Goal: Information Seeking & Learning: Find specific fact

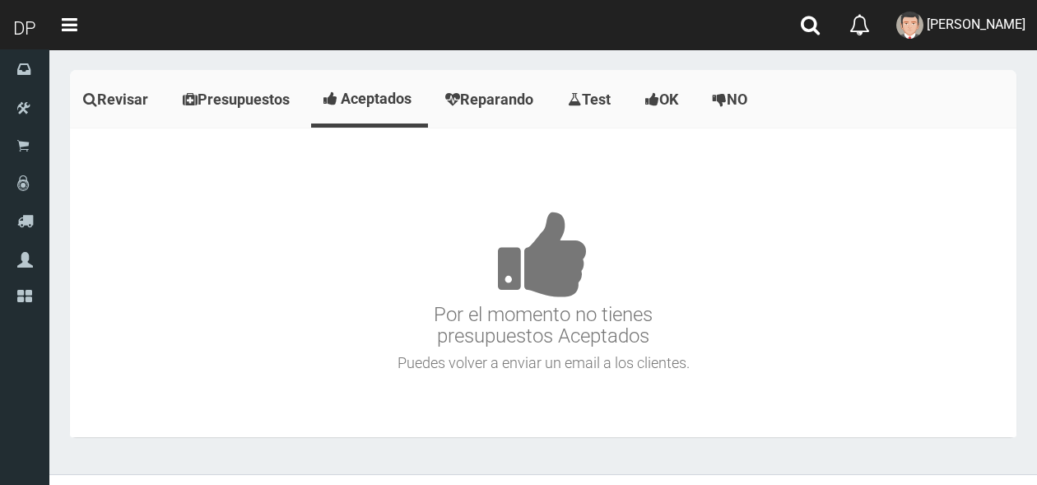
scroll to position [7819, 0]
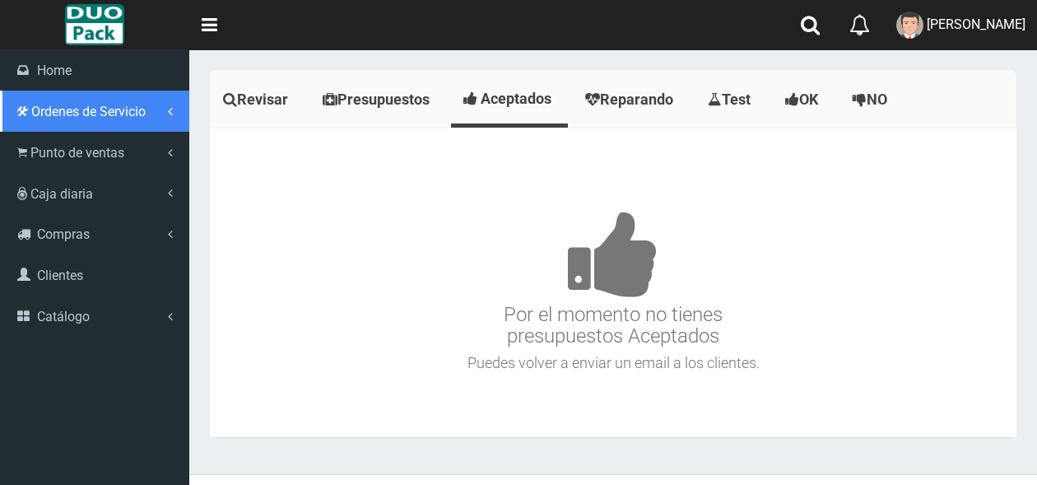
click at [82, 104] on span "Ordenes de Servicio" at bounding box center [88, 112] width 114 height 16
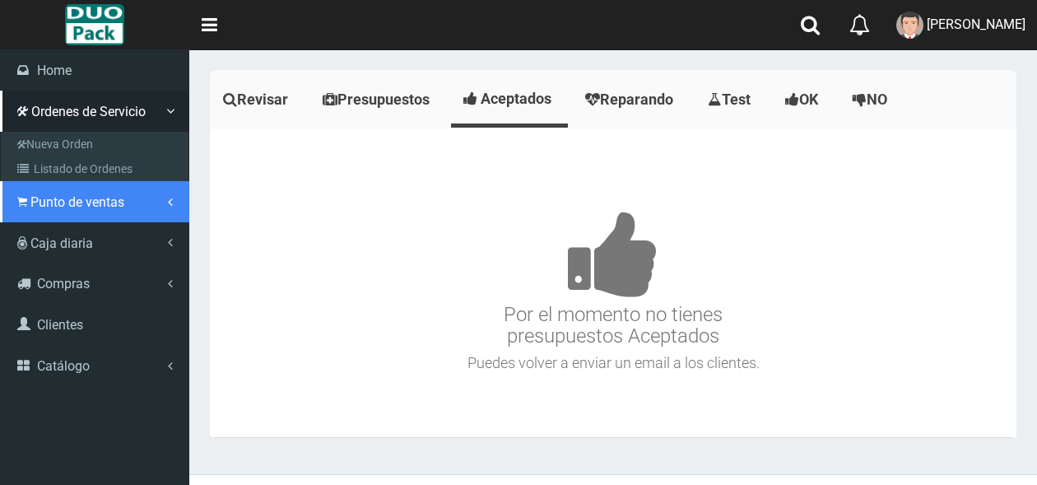
click at [71, 205] on span "Punto de ventas" at bounding box center [77, 202] width 94 height 16
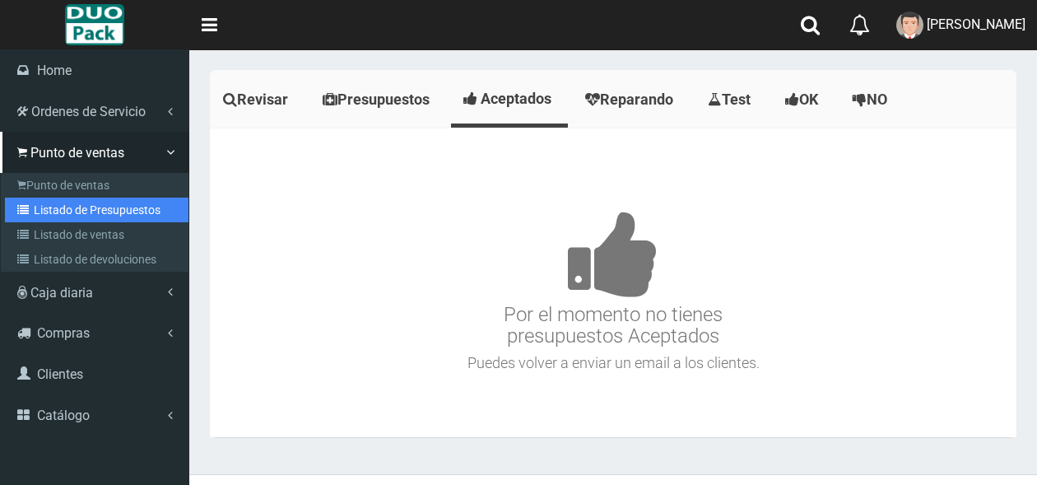
click at [97, 208] on link "Listado de Presupuestos" at bounding box center [96, 209] width 183 height 25
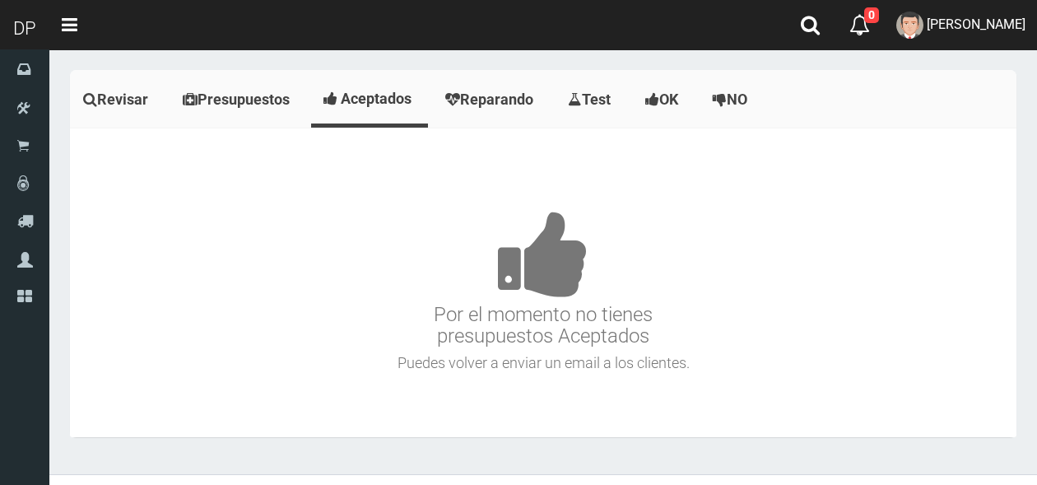
scroll to position [7819, 0]
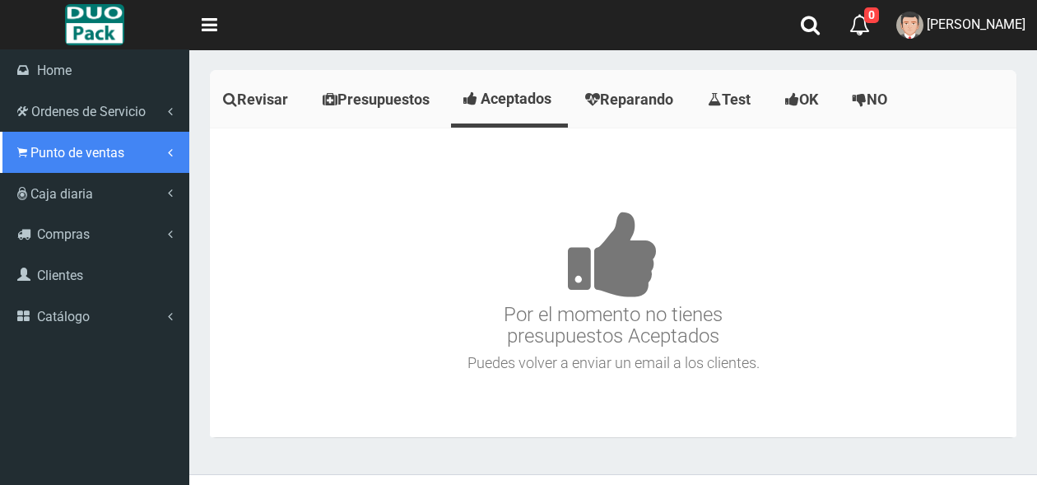
click at [58, 159] on span "Punto de ventas" at bounding box center [77, 153] width 94 height 16
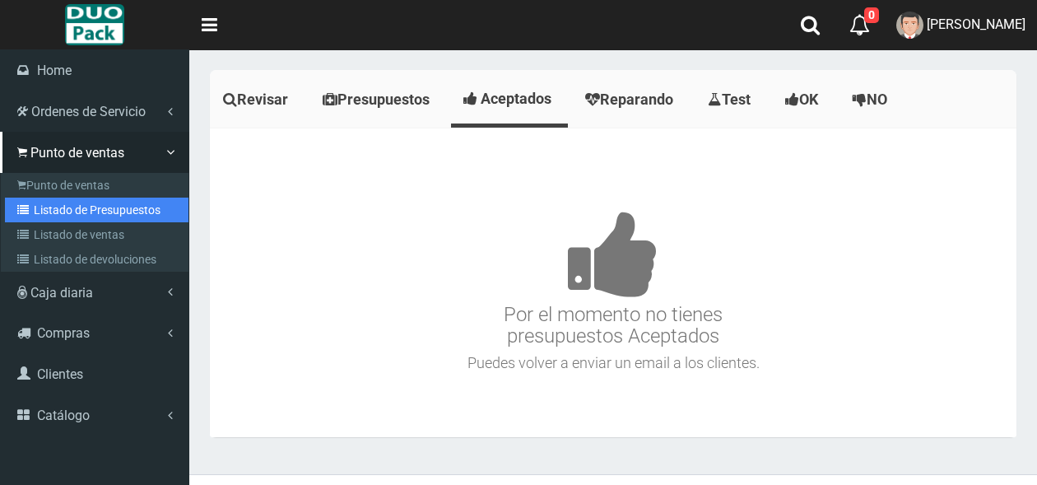
click at [62, 216] on link "Listado de Presupuestos" at bounding box center [96, 209] width 183 height 25
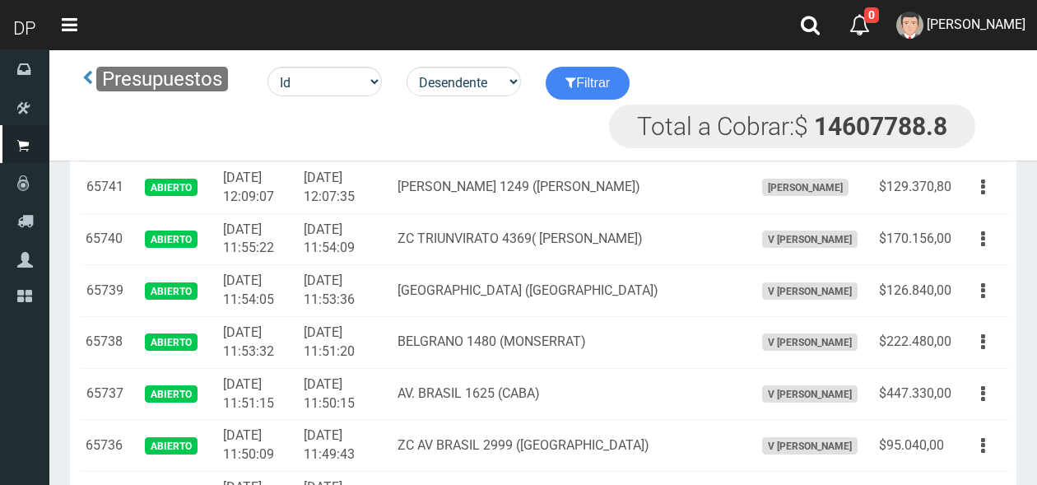
scroll to position [596, 0]
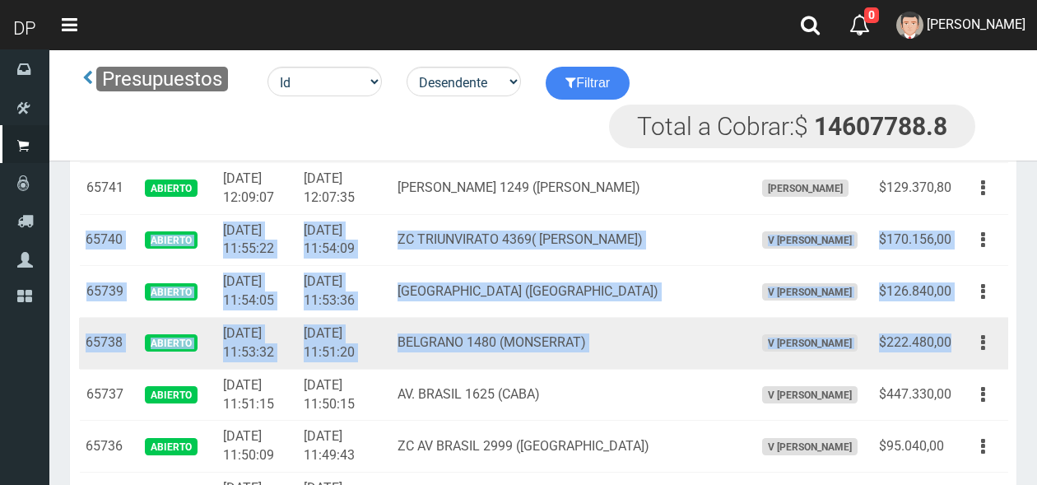
drag, startPoint x: 86, startPoint y: 237, endPoint x: 957, endPoint y: 340, distance: 876.5
type textarea "65740 ABIERTO 2025-08-25 11:55:22 2025-08-25 11:54:09 ZC TRIUNVIRATO 4369( V. U…"
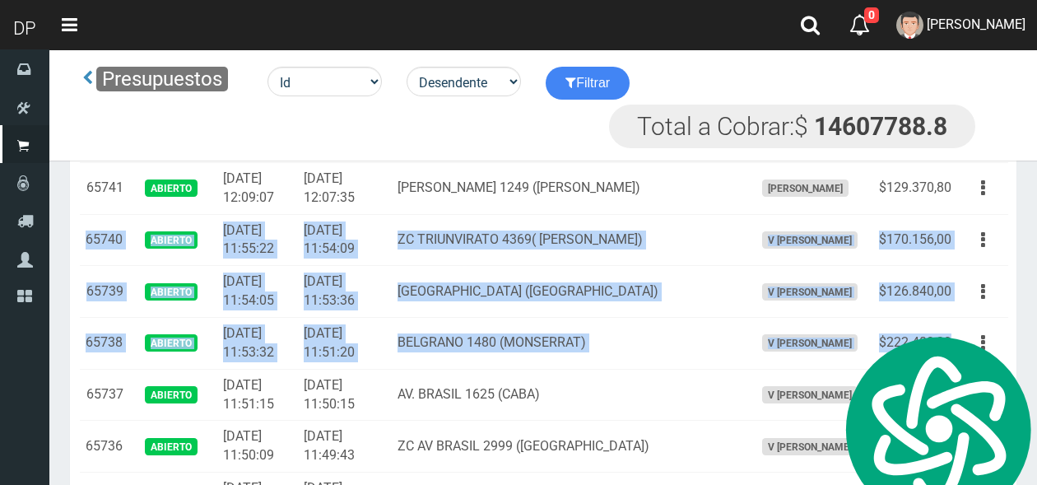
copy tbody "65740 Abierto 2025-08-25 11:55:22 2025-08-25 11:54:09 ZC TRIUNVIRATO 4369( V. U…"
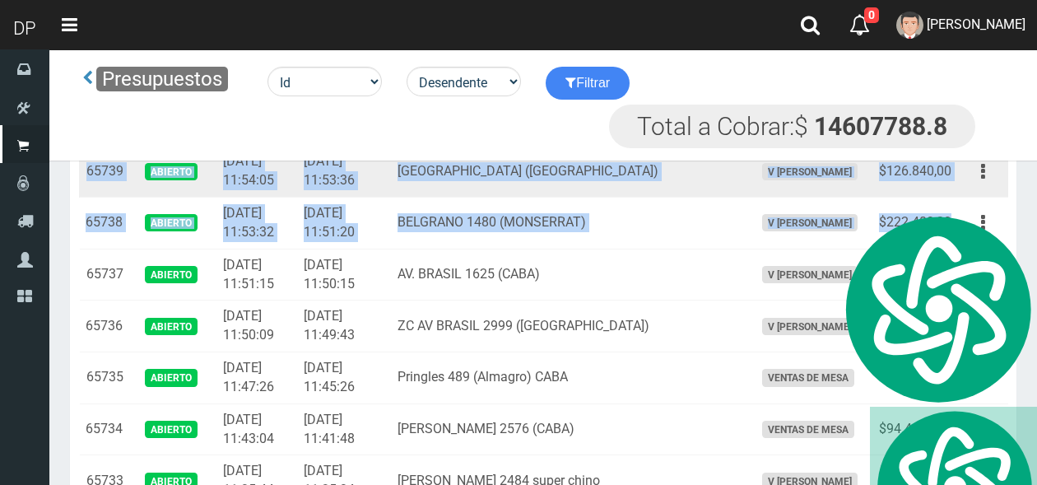
scroll to position [714, 0]
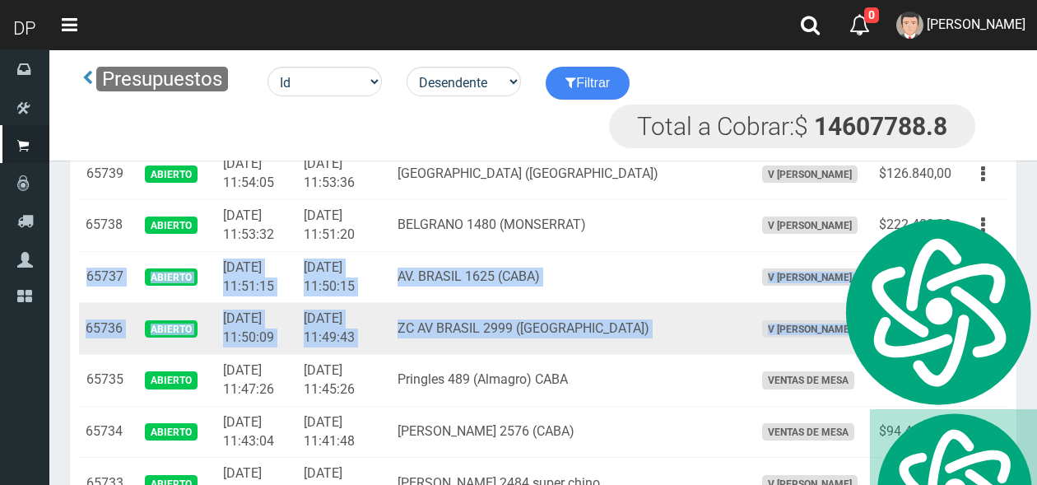
drag, startPoint x: 88, startPoint y: 276, endPoint x: 976, endPoint y: 326, distance: 889.1
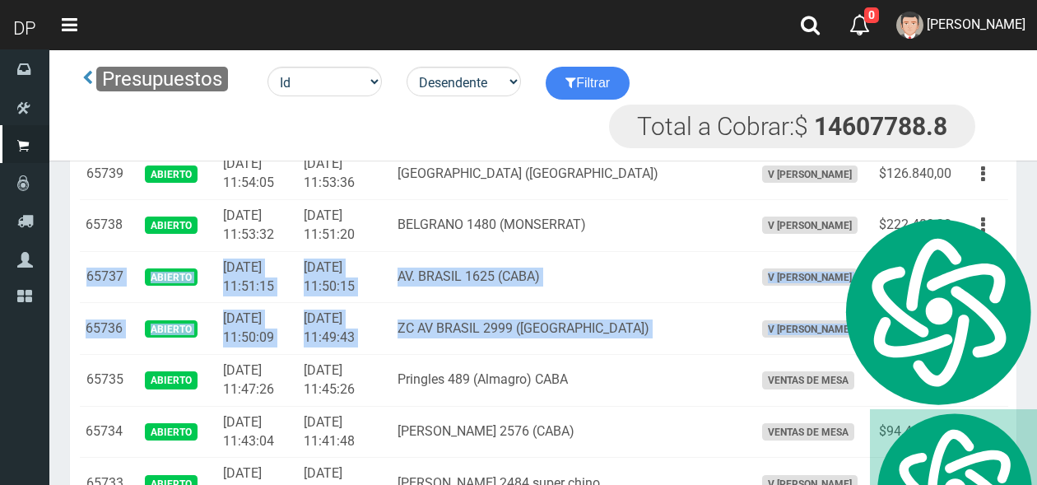
copy tbody "65737 Abierto 2025-08-25 11:51:15 2025-08-25 11:50:15 AV. BRASIL 1625 (CABA) V …"
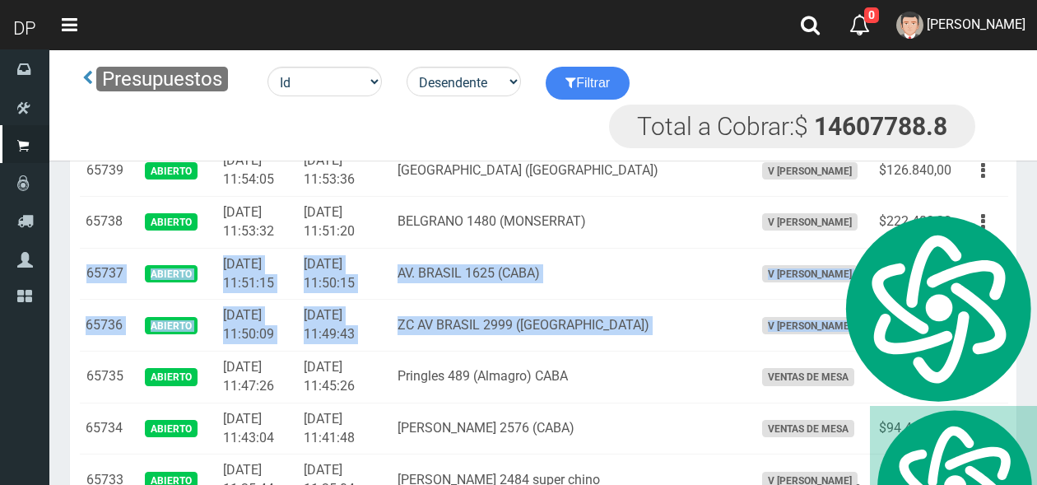
scroll to position [0, 0]
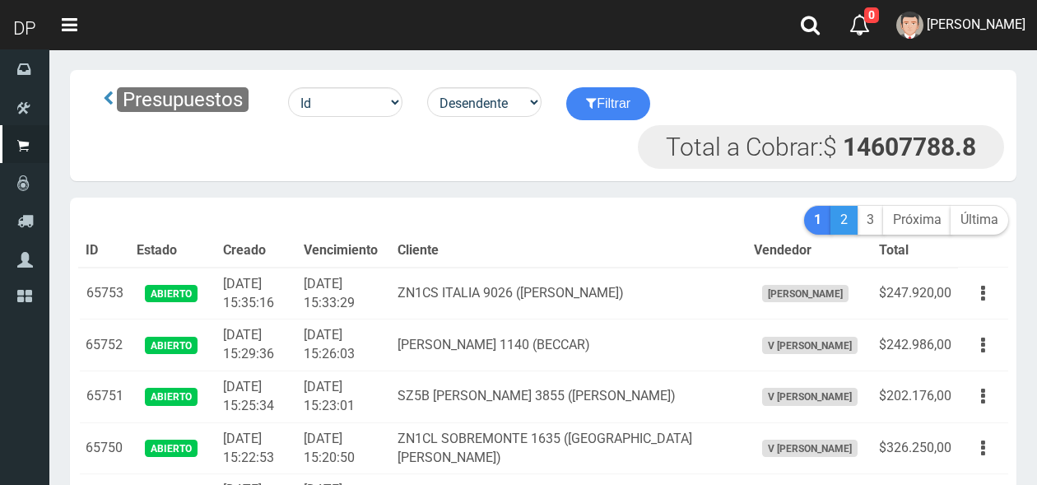
click at [842, 221] on link "2" at bounding box center [843, 220] width 27 height 29
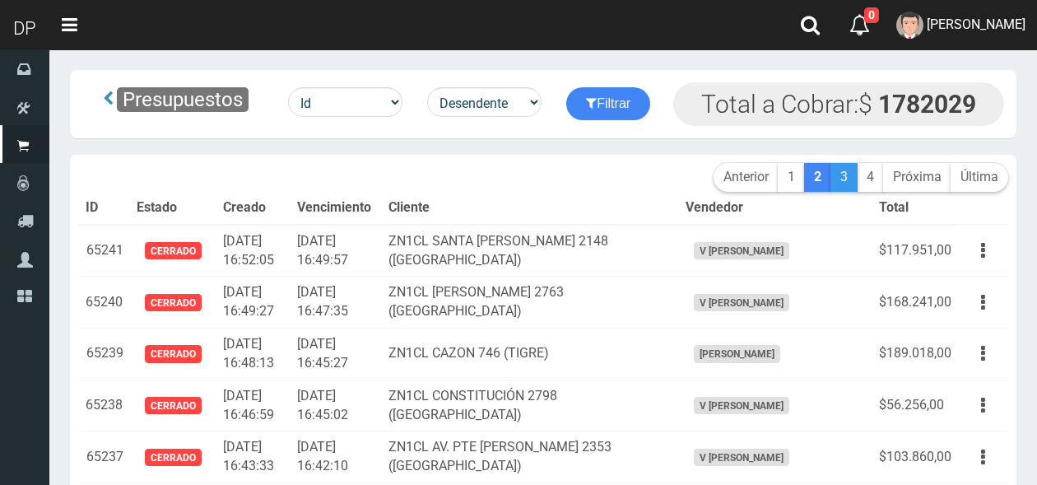
click at [843, 182] on link "3" at bounding box center [843, 177] width 27 height 29
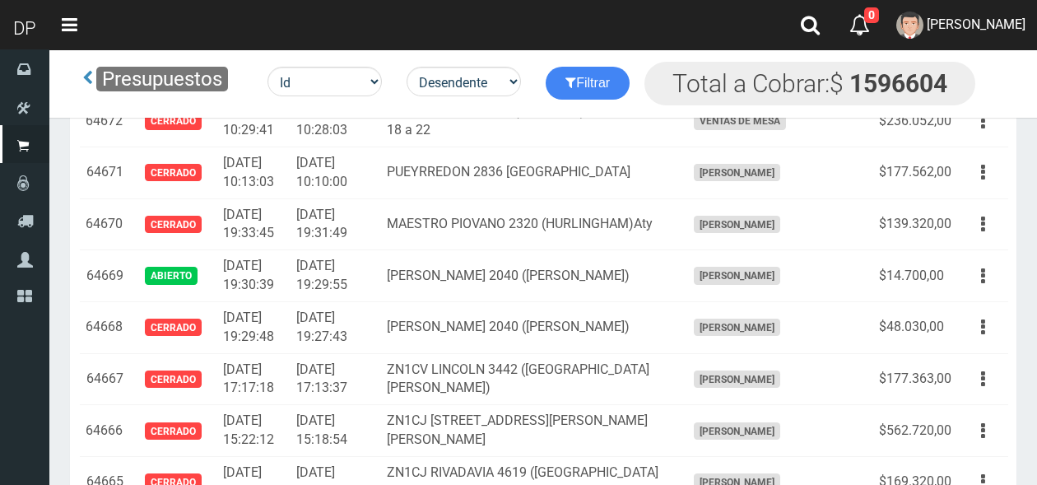
scroll to position [3266, 0]
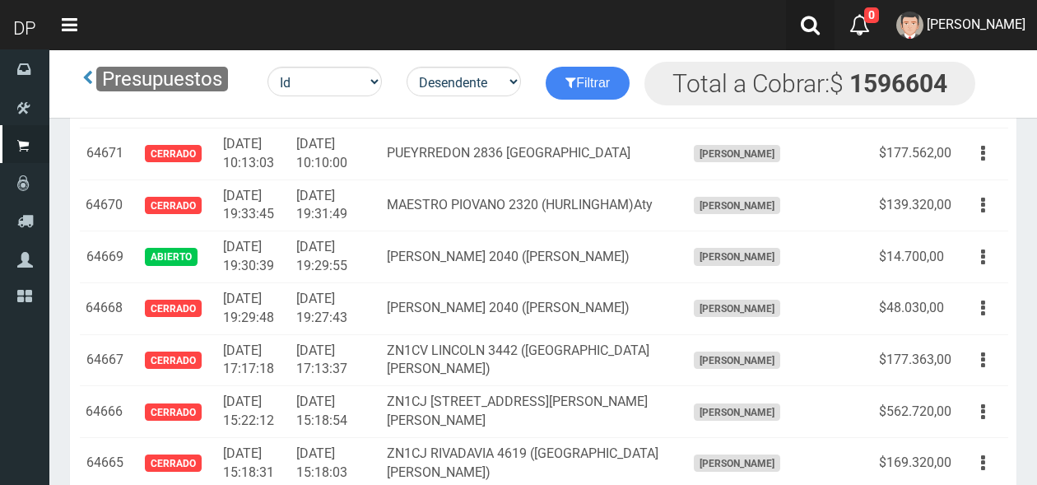
click at [800, 21] on icon at bounding box center [809, 25] width 19 height 21
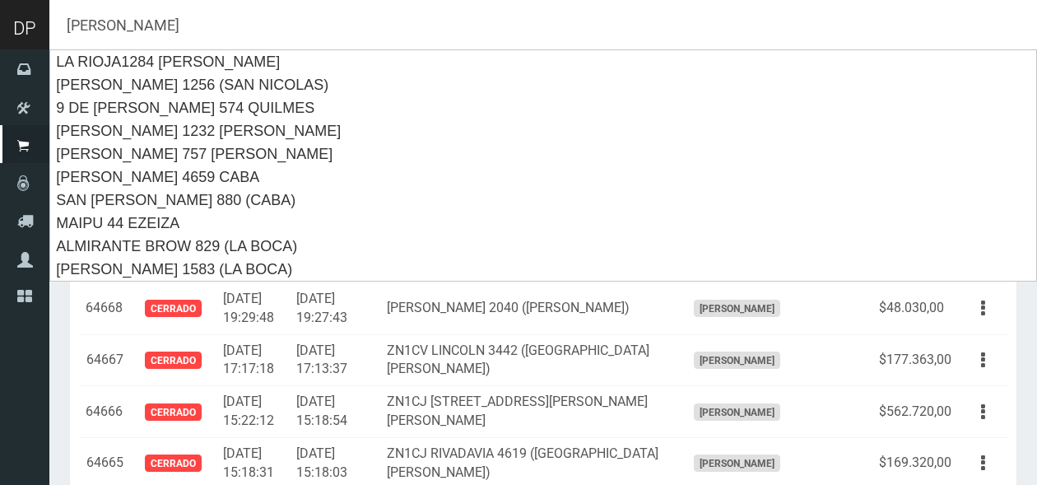
type input "[PERSON_NAME]"
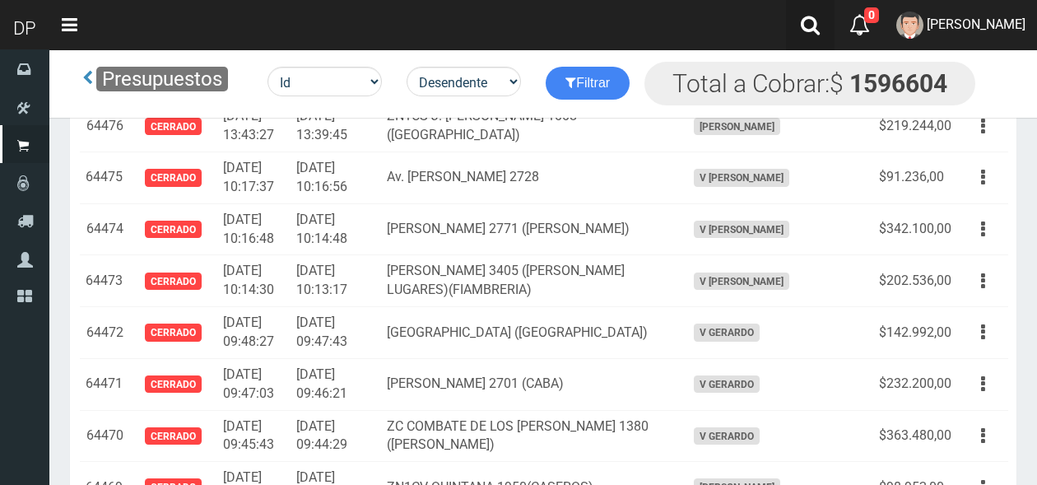
scroll to position [13246, 0]
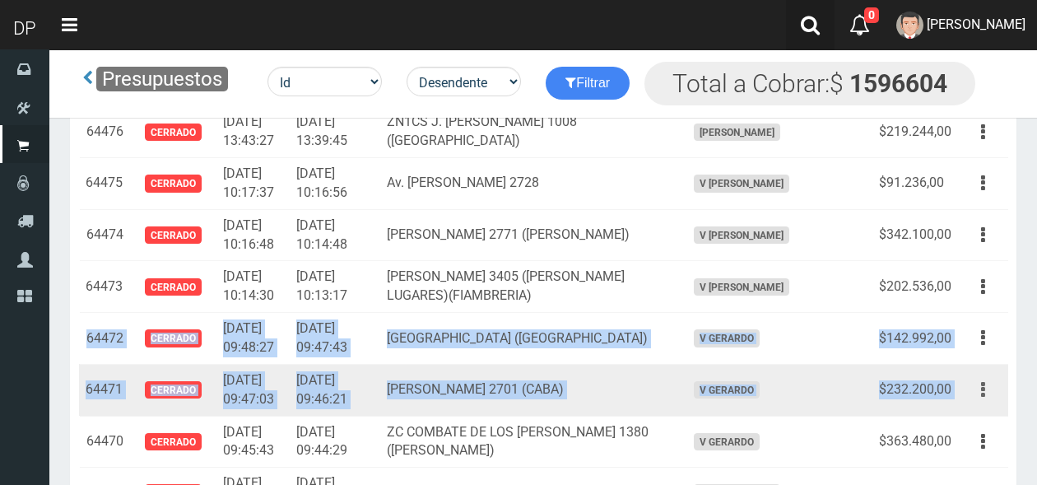
drag, startPoint x: 110, startPoint y: 263, endPoint x: 970, endPoint y: 311, distance: 861.0
type textarea "64472 CERRADO 2025-07-19 09:48:27 2025-07-19 09:47:43 COLONIA 201 (PARQUE PATRI…"
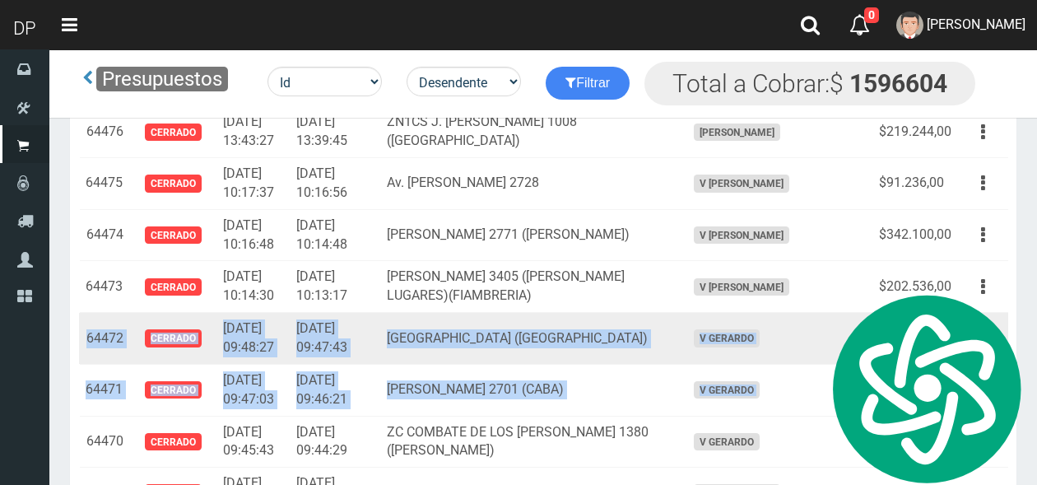
click at [520, 313] on td "[GEOGRAPHIC_DATA] ([GEOGRAPHIC_DATA])" at bounding box center [529, 339] width 298 height 52
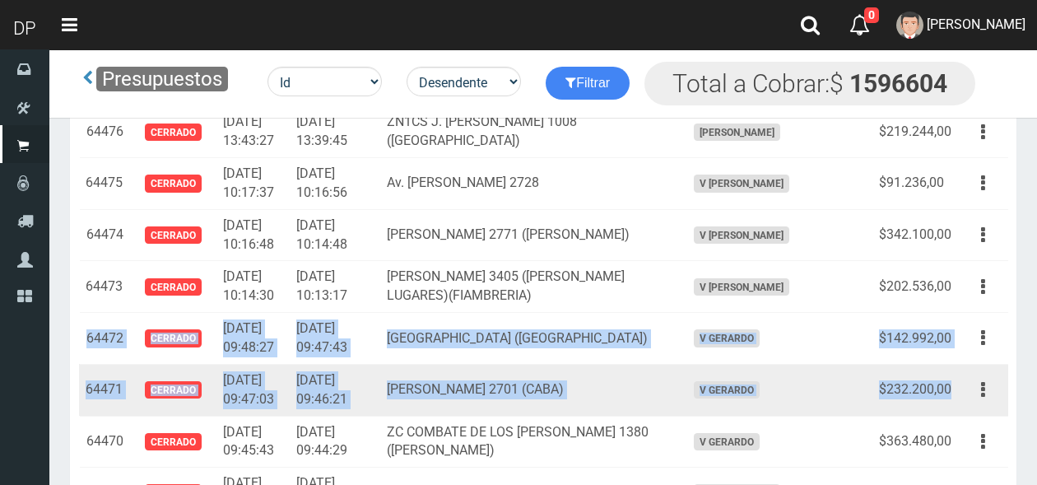
drag, startPoint x: 86, startPoint y: 261, endPoint x: 953, endPoint y: 315, distance: 869.6
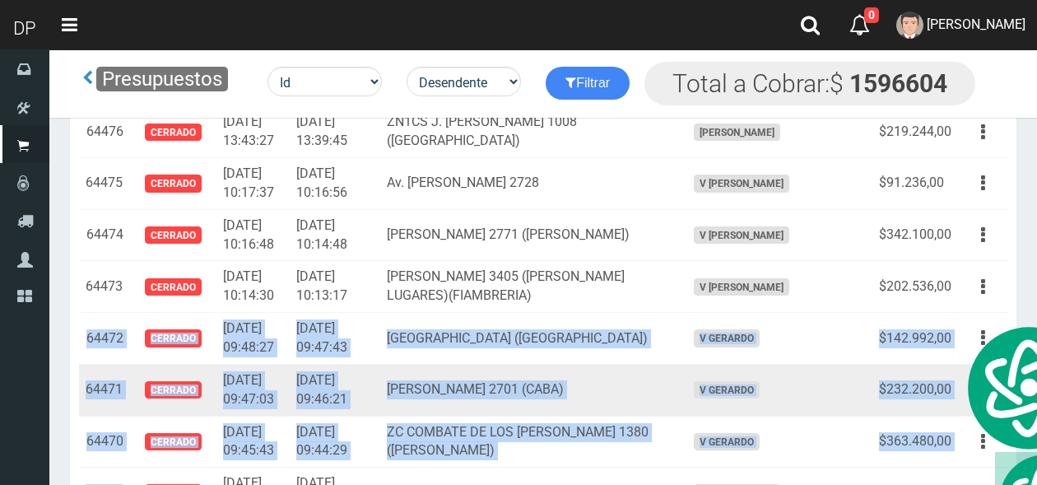
scroll to position [13339, 0]
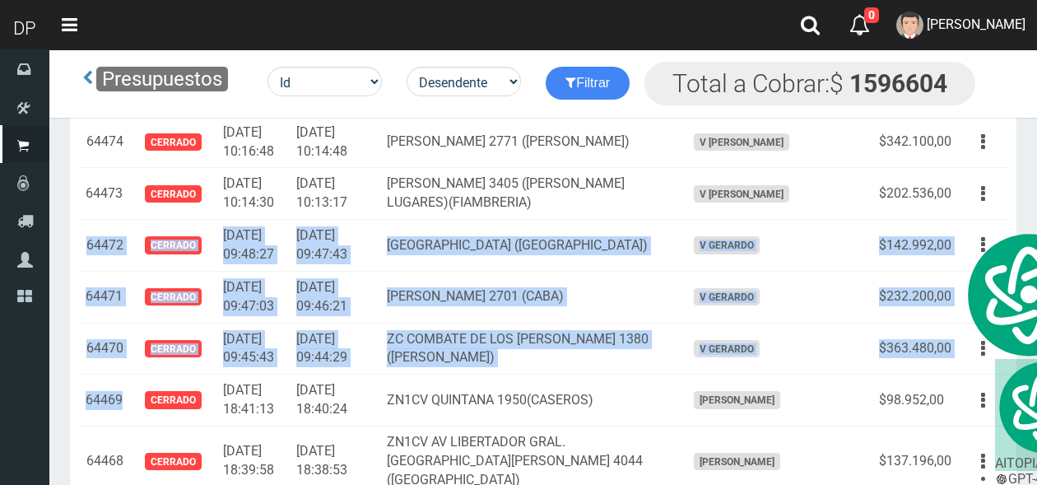
copy tbody "64472 Cerrado 2025-07-19 09:48:27 2025-07-19 09:47:43 COLONIA 201 (PARQUE PATRI…"
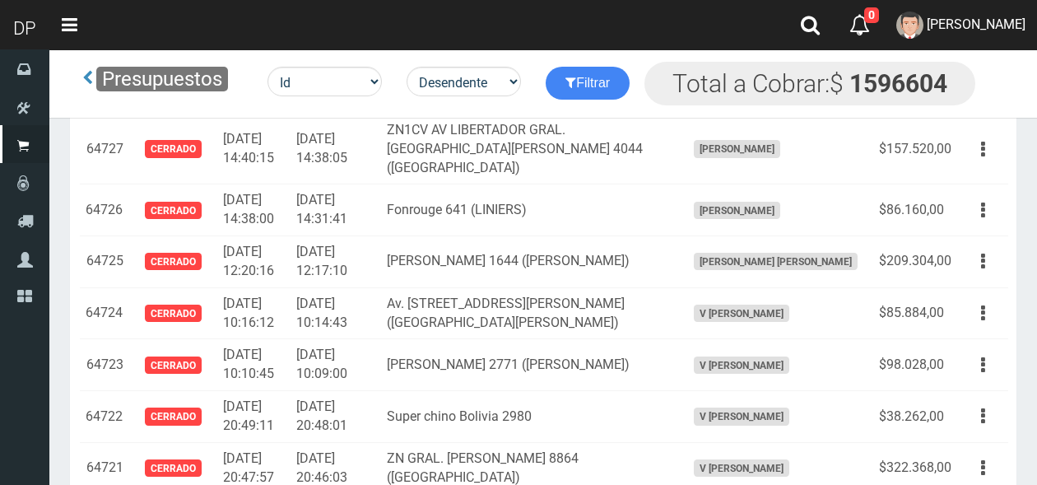
scroll to position [0, 0]
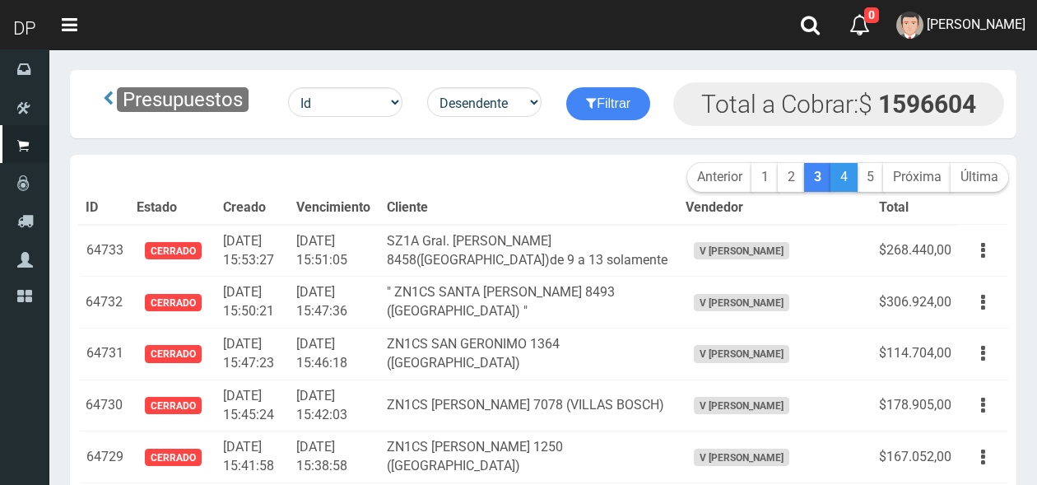
click at [839, 174] on link "4" at bounding box center [843, 177] width 27 height 29
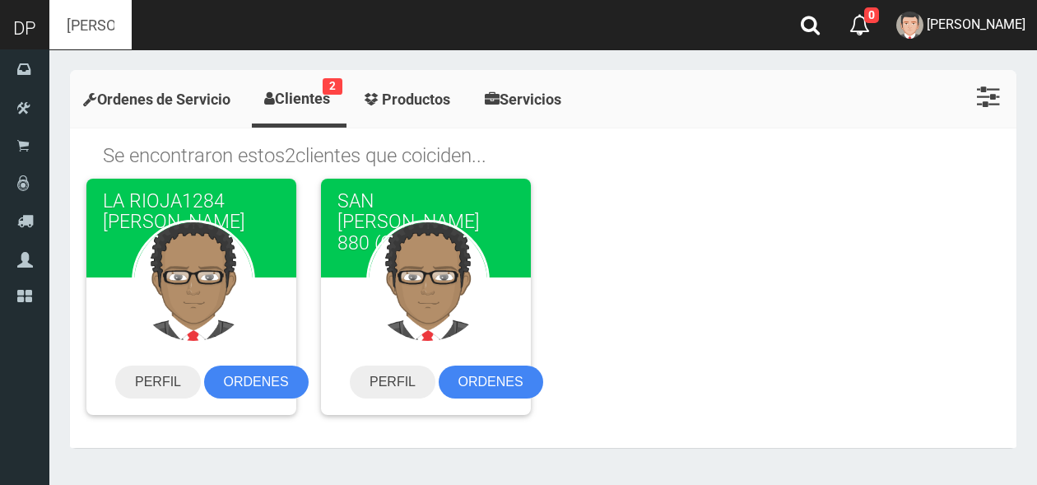
scroll to position [7819, 0]
click at [990, 95] on icon at bounding box center [988, 96] width 22 height 26
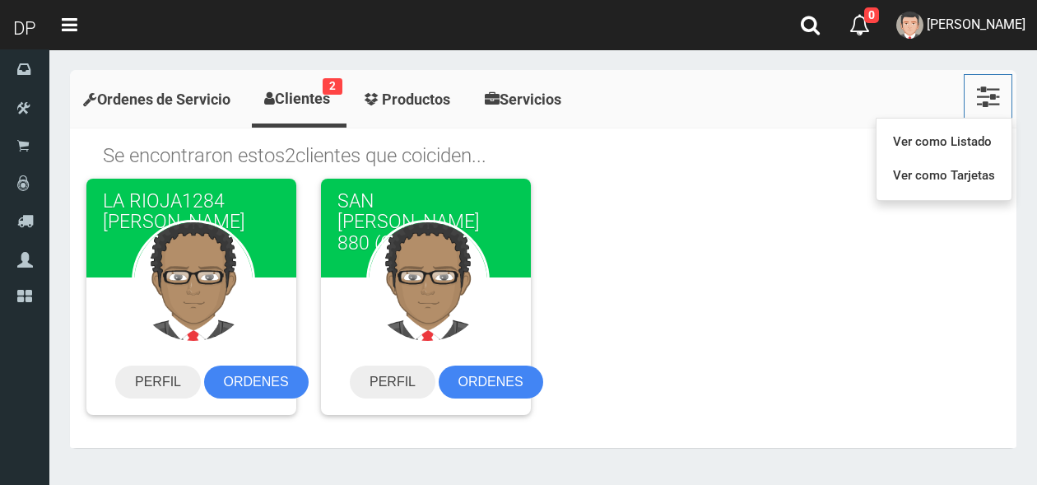
click at [786, 100] on ul "Ordenes de Servicio Clientes 2 Productos Servicios Ver como Listado Ver como Ta…" at bounding box center [543, 99] width 946 height 58
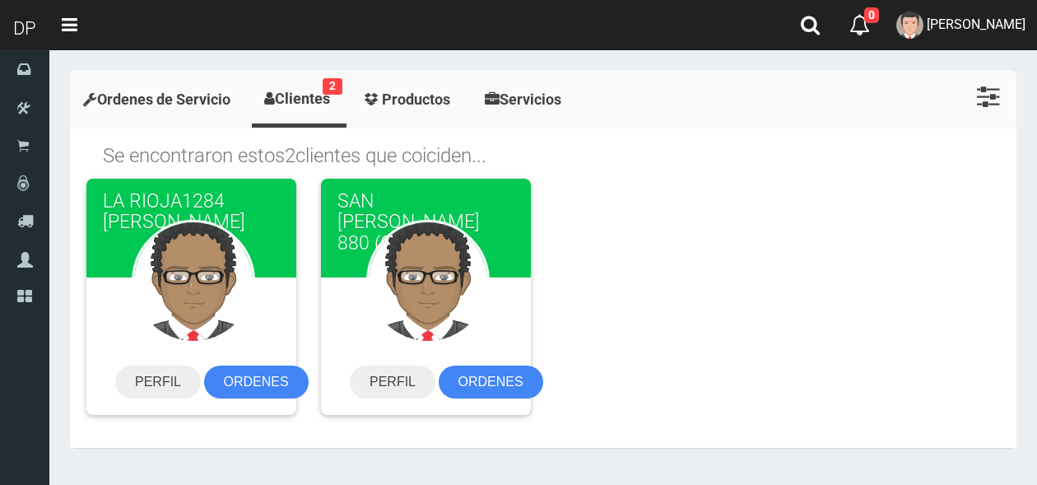
click at [985, 96] on icon at bounding box center [988, 96] width 22 height 26
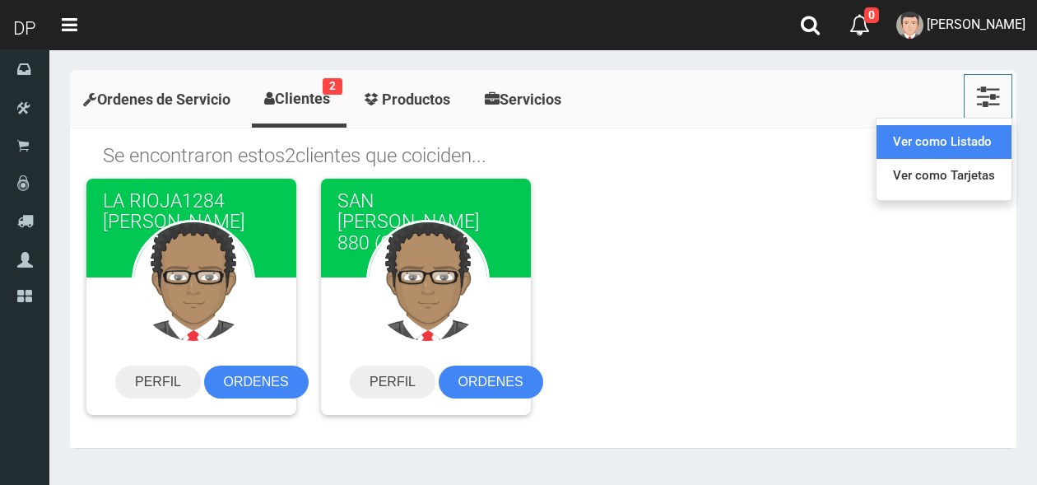
click at [940, 134] on link "Ver como Listado" at bounding box center [943, 142] width 135 height 34
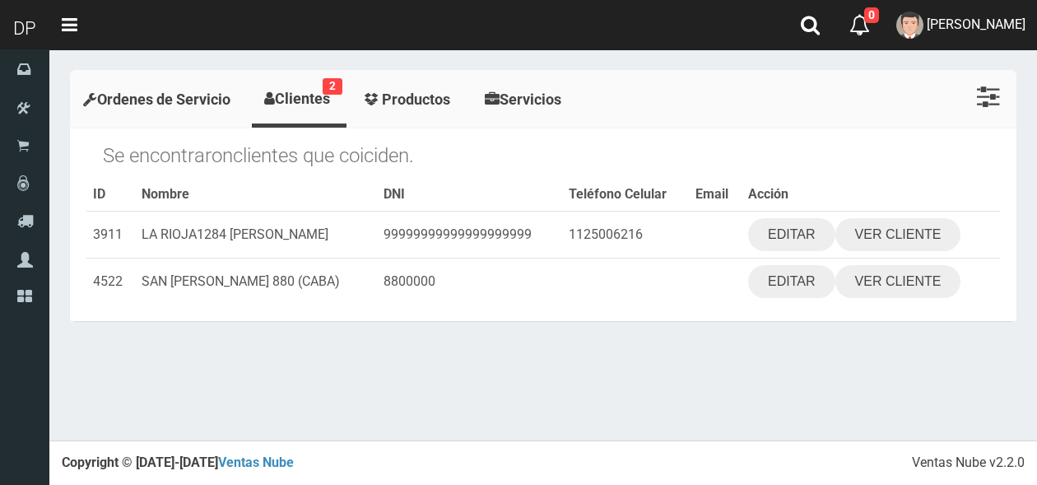
click at [135, 101] on span "Ordenes de Servicio" at bounding box center [163, 98] width 133 height 17
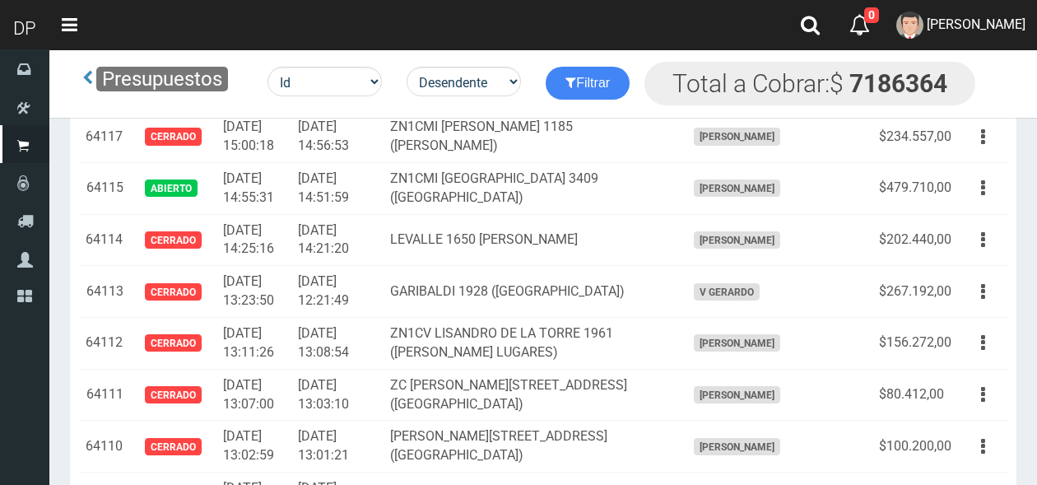
scroll to position [5874, 0]
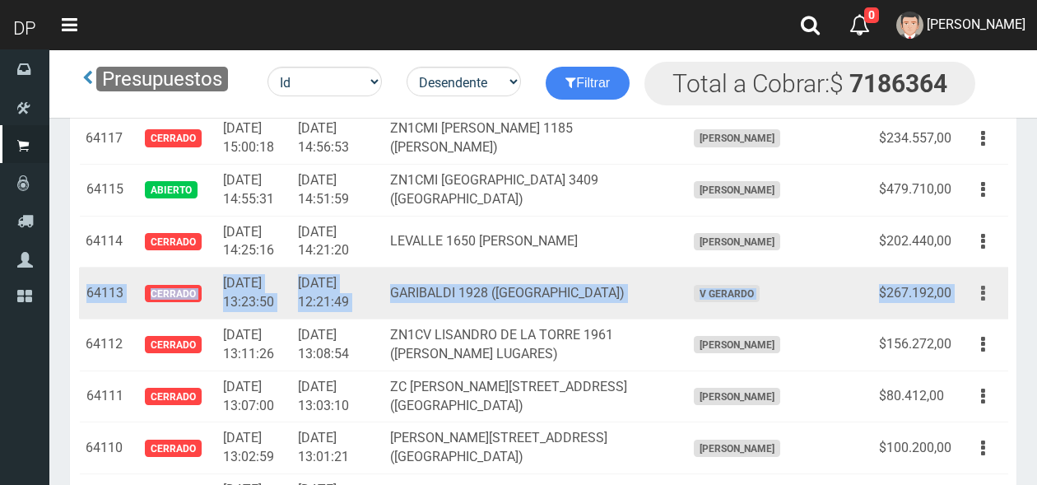
drag, startPoint x: 88, startPoint y: 272, endPoint x: 967, endPoint y: 270, distance: 878.6
type textarea "64113 CERRADO 2025-07-09 13:23:50 2025-07-09 12:21:49 GARIBALDI 1928 (LA BOCA) …"
click at [967, 270] on tr "64113 Cerrado 2025-07-09 13:23:50 2025-07-09 12:21:49 GARIBALDI 1928 (LA BOCA) …" at bounding box center [543, 293] width 929 height 52
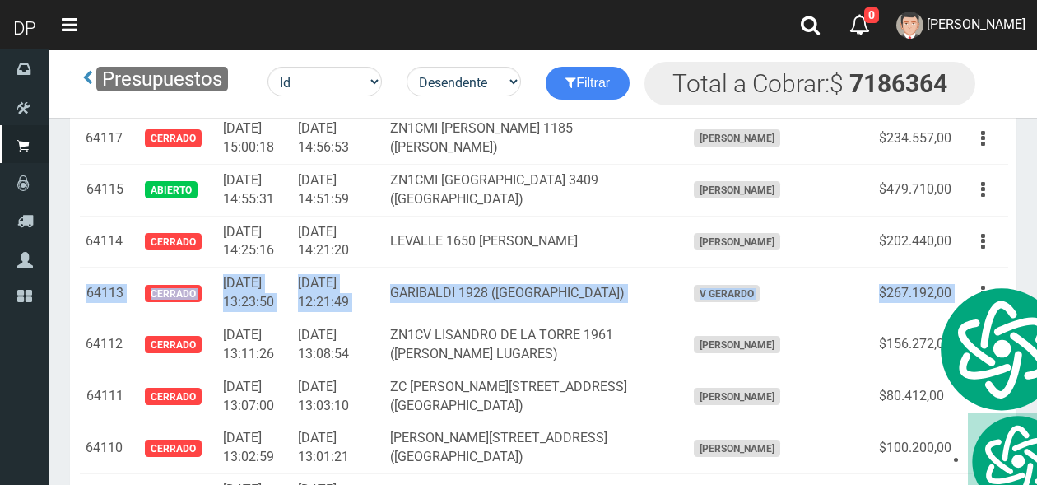
copy tr "64113 Cerrado 2025-07-09 13:23:50 2025-07-09 12:21:49 GARIBALDI 1928 (LA BOCA) …"
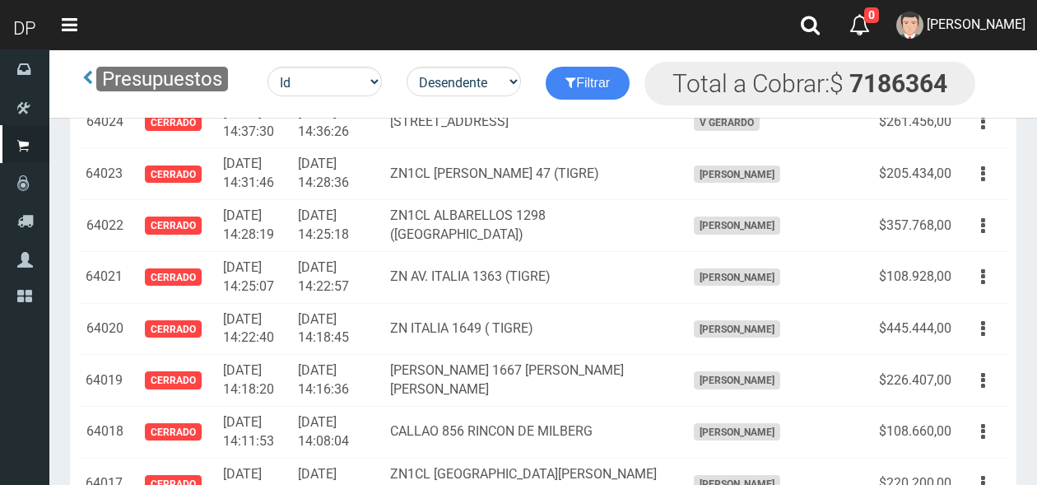
scroll to position [10517, 0]
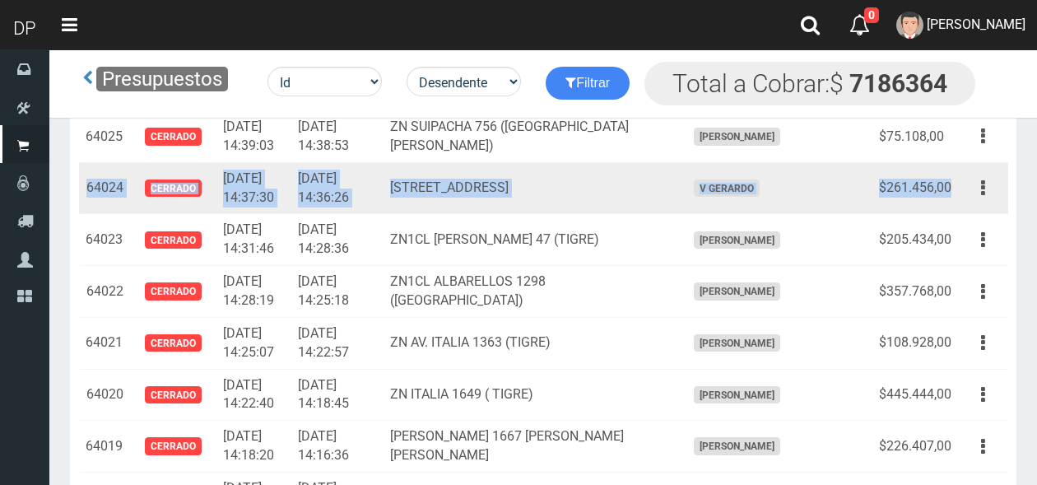
drag, startPoint x: 87, startPoint y: 167, endPoint x: 951, endPoint y: 169, distance: 863.8
click at [951, 169] on tr "64024 Cerrado 2025-07-07 14:37:30 2025-07-07 14:36:26 Rivadavia 7601(CABA) V GE…" at bounding box center [543, 188] width 929 height 52
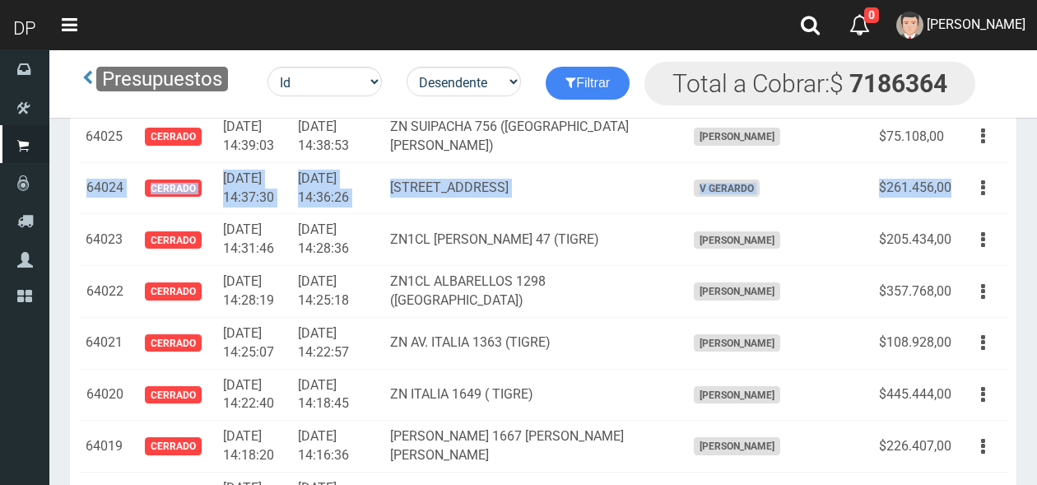
copy tr "64024 Cerrado 2025-07-07 14:37:30 2025-07-07 14:36:26 Rivadavia 7601(CABA) V GE…"
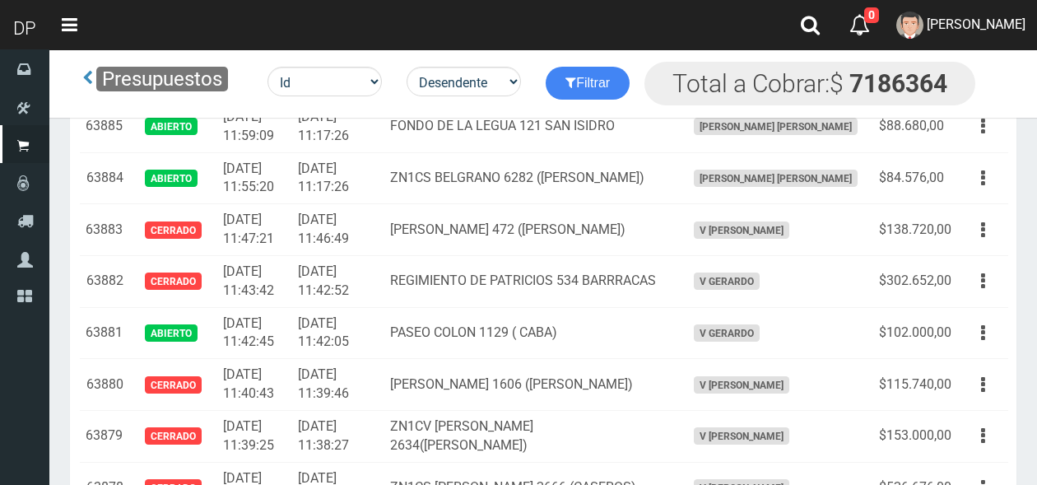
scroll to position [17847, 0]
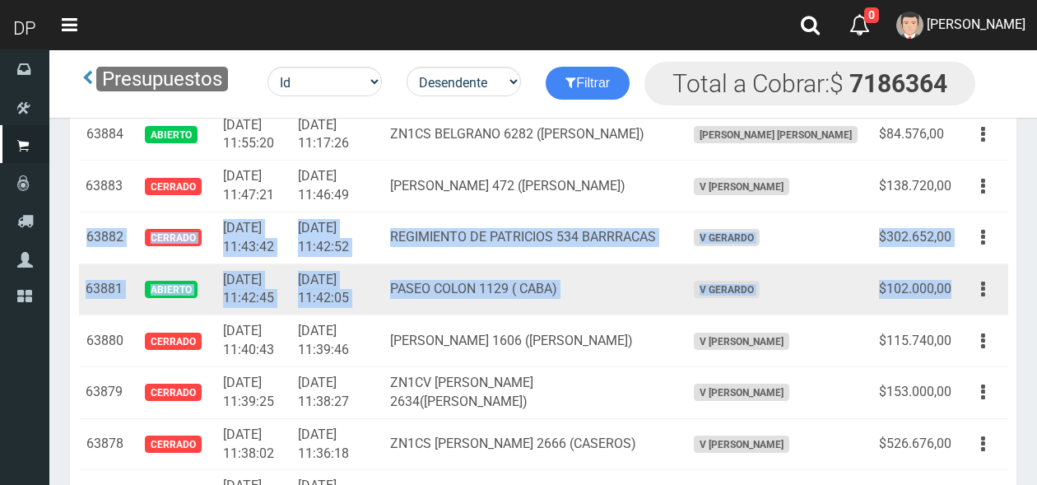
drag, startPoint x: 88, startPoint y: 157, endPoint x: 952, endPoint y: 215, distance: 865.7
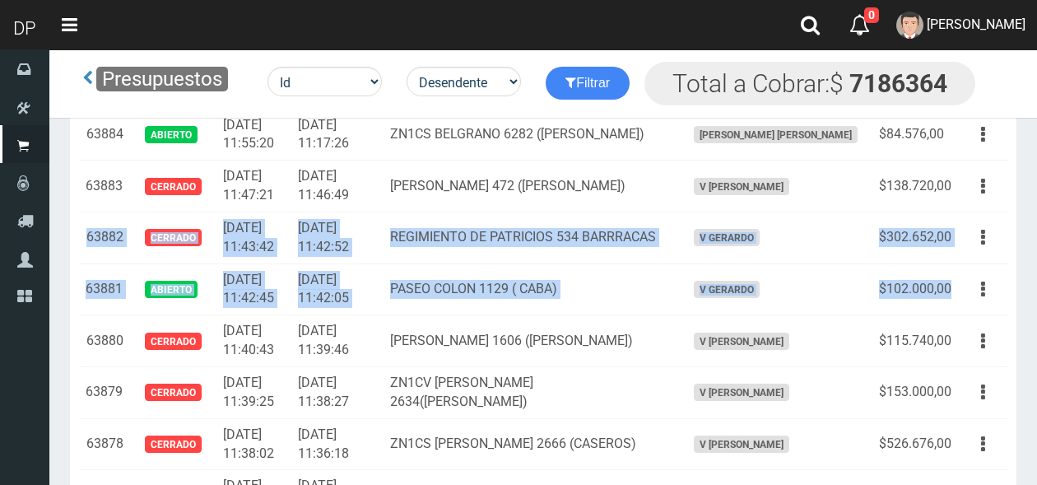
copy tbody "63882 Cerrado 2025-07-04 11:43:42 2025-07-04 11:42:52 REGIMIENTO DE PATRICIOS 5…"
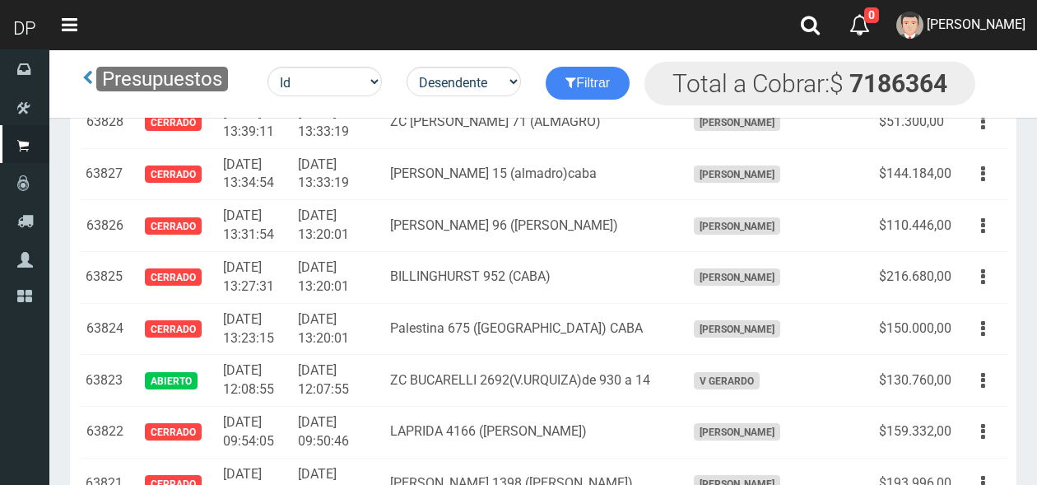
scroll to position [20766, 0]
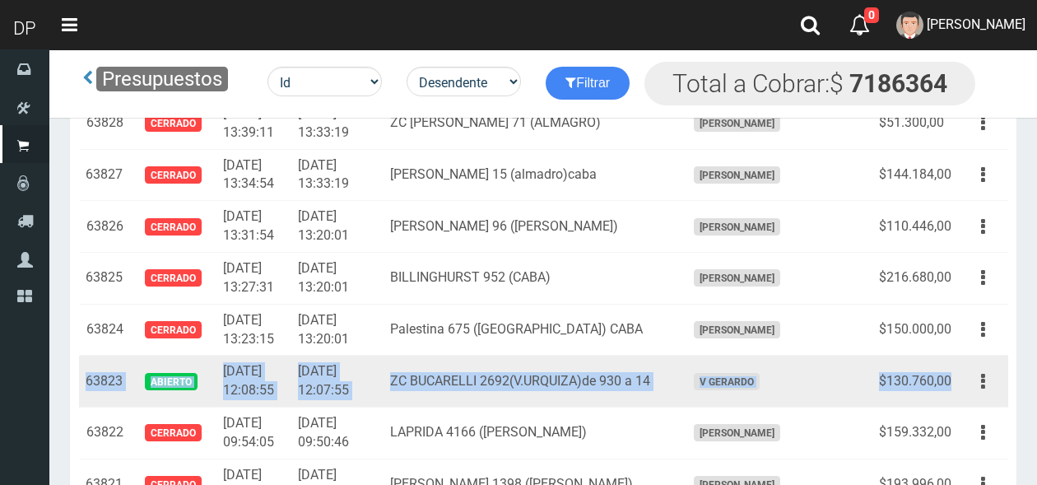
drag, startPoint x: 86, startPoint y: 288, endPoint x: 956, endPoint y: 280, distance: 870.4
click at [956, 355] on tr "63823 Abierto 2025-07-03 12:08:55 2025-07-03 12:07:55 ZC BUCARELLI 2692(V.URQUI…" at bounding box center [543, 381] width 929 height 52
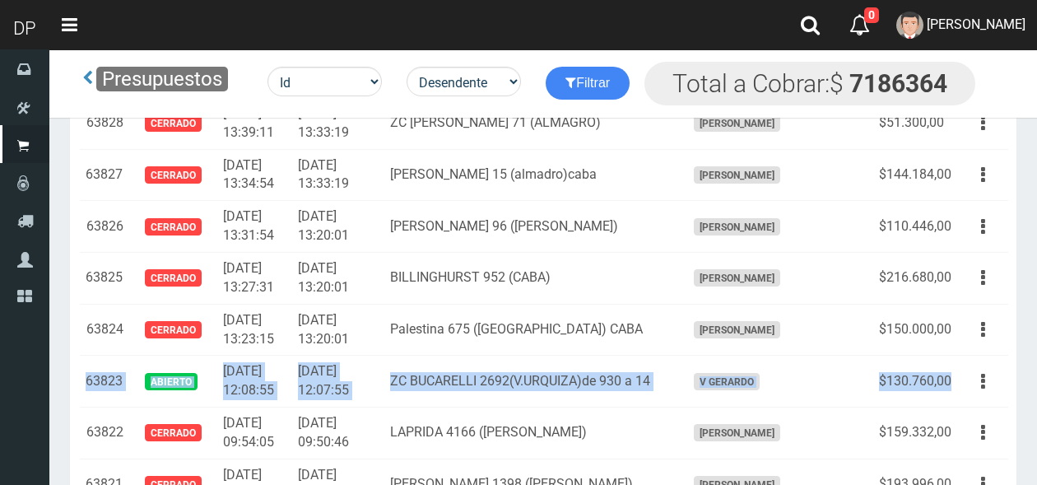
copy tr "63823 Abierto 2025-07-03 12:08:55 2025-07-03 12:07:55 ZC BUCARELLI 2692(V.URQUI…"
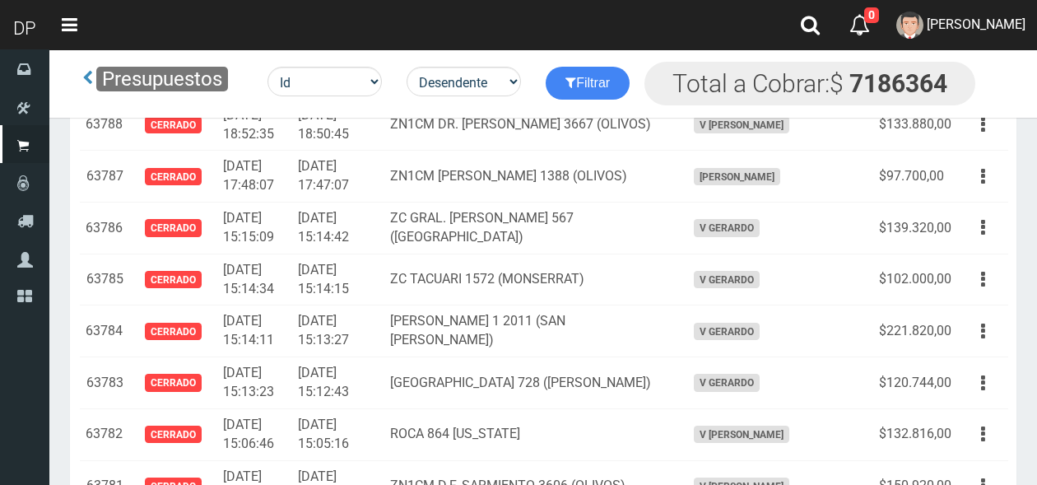
scroll to position [22776, 0]
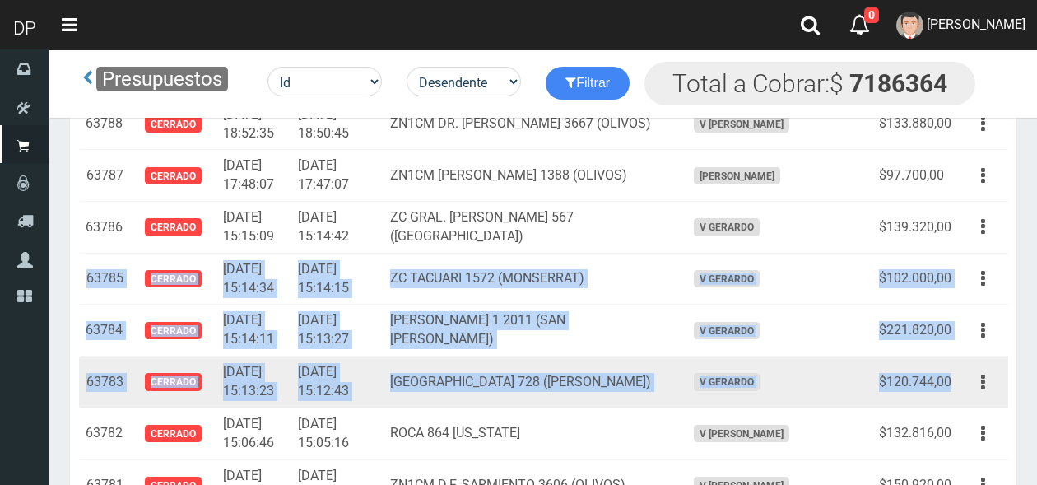
drag, startPoint x: 86, startPoint y: 183, endPoint x: 952, endPoint y: 290, distance: 872.9
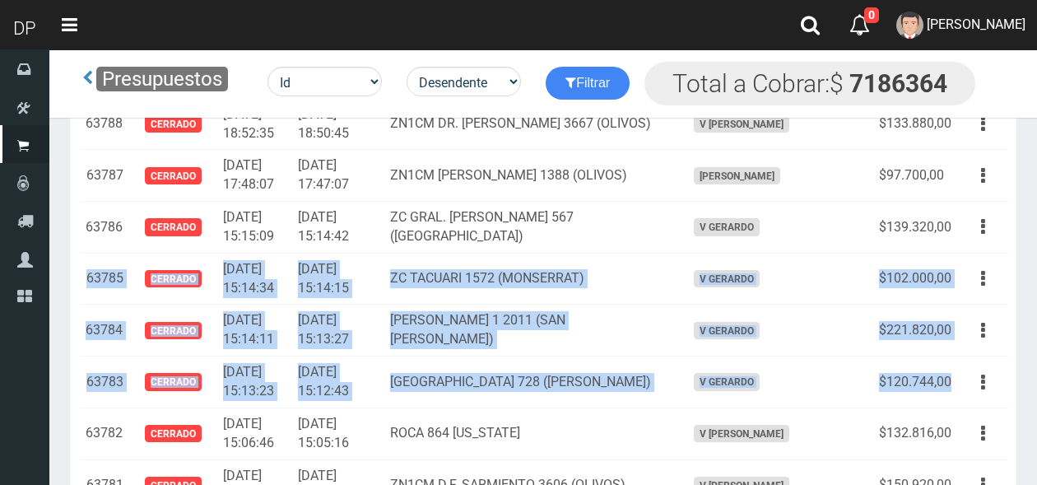
copy tbody "63785 Cerrado 2025-07-01 15:14:34 2025-07-01 15:14:15 ZC TACUARI 1572 (MONSERRA…"
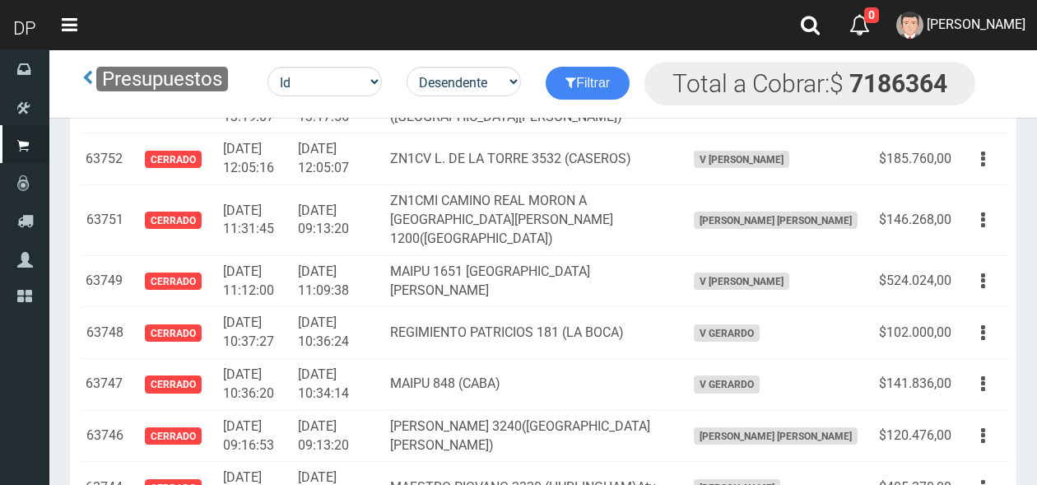
scroll to position [24598, 0]
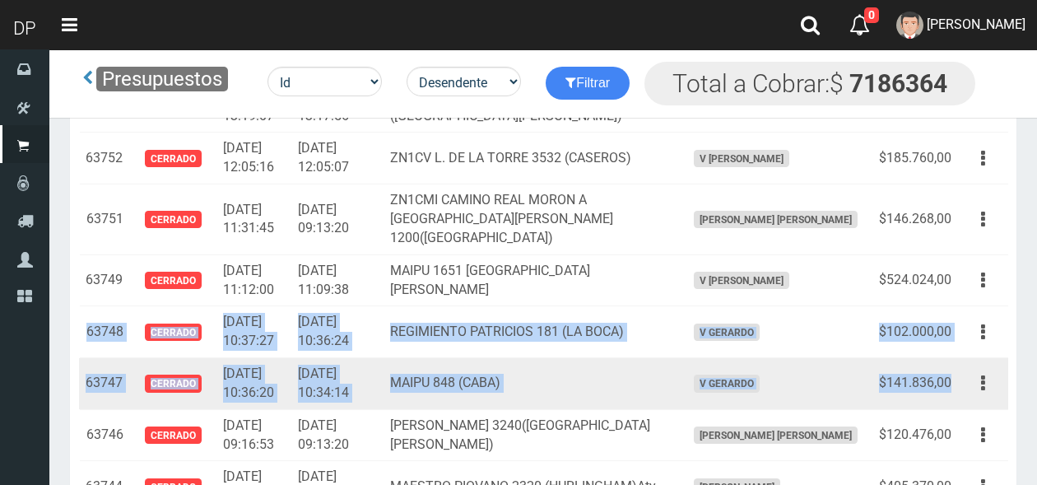
drag, startPoint x: 88, startPoint y: 217, endPoint x: 949, endPoint y: 266, distance: 862.7
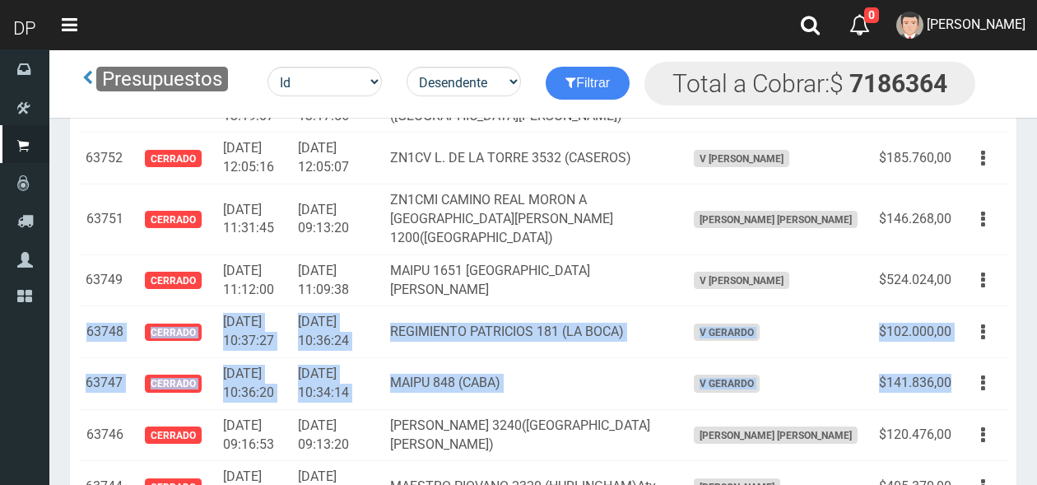
copy tbody "63748 Cerrado 2025-07-01 10:37:27 2025-07-01 10:36:24 REGIMIENTO PATRICIOS 181 …"
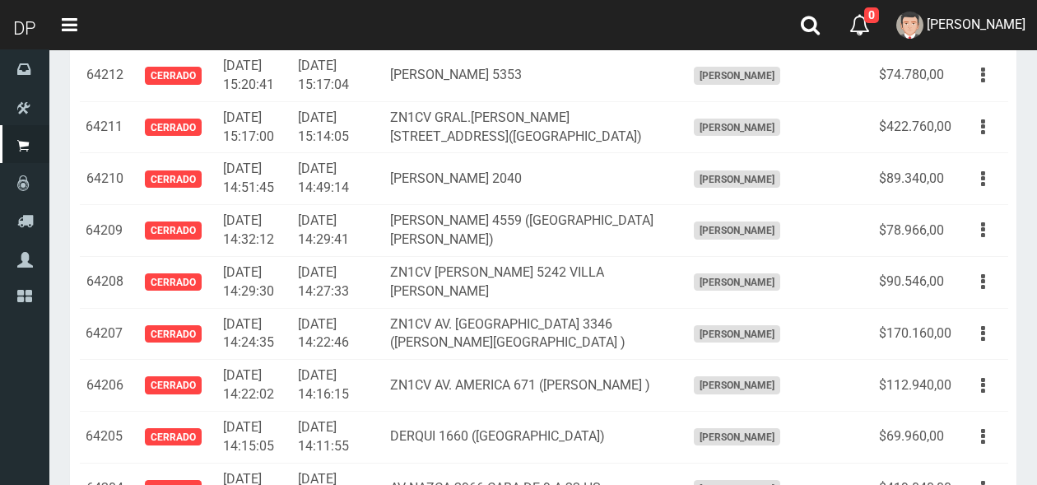
scroll to position [0, 0]
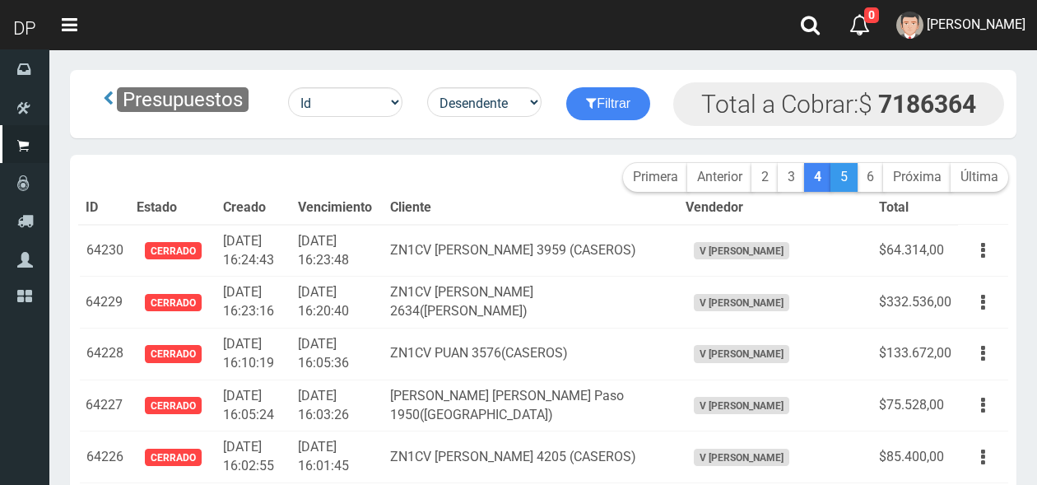
click at [843, 179] on link "5" at bounding box center [843, 177] width 27 height 29
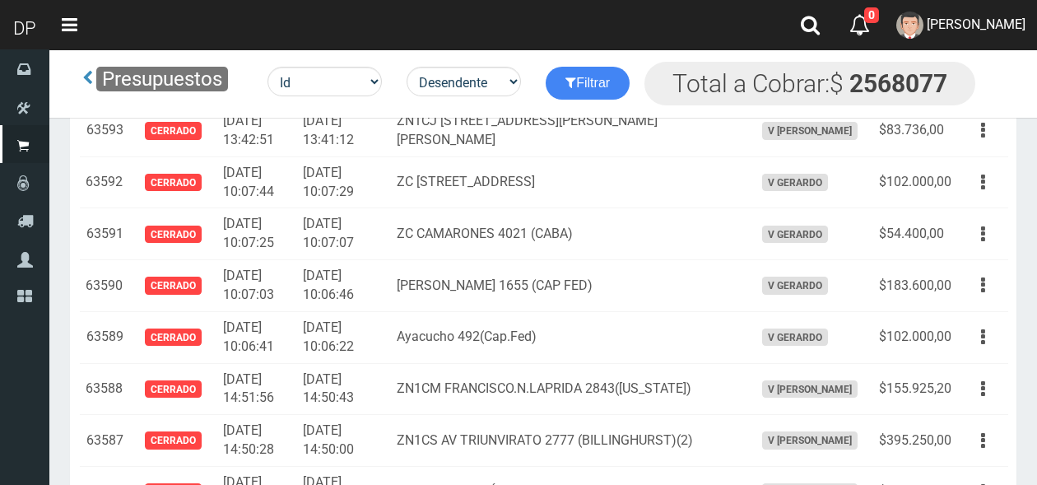
scroll to position [6737, 0]
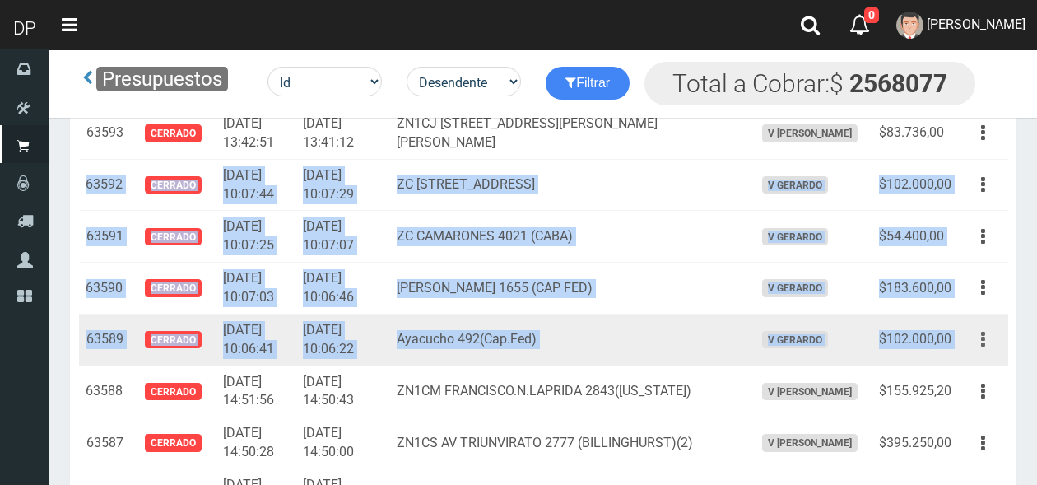
drag, startPoint x: 86, startPoint y: 197, endPoint x: 965, endPoint y: 360, distance: 893.6
type textarea "63592 CERRADO 2025-06-26 10:07:44 2025-06-26 10:07:29 ZC AV.ALBARELLOS 3050 (V.…"
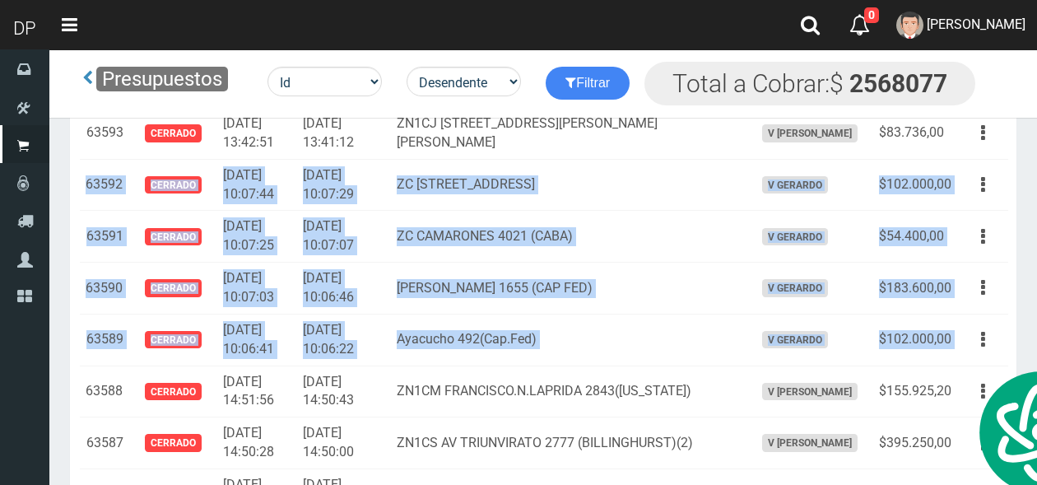
copy tbody "63592 Cerrado 2025-06-26 10:07:44 2025-06-26 10:07:29 ZC AV.ALBARELLOS 3050 (V.…"
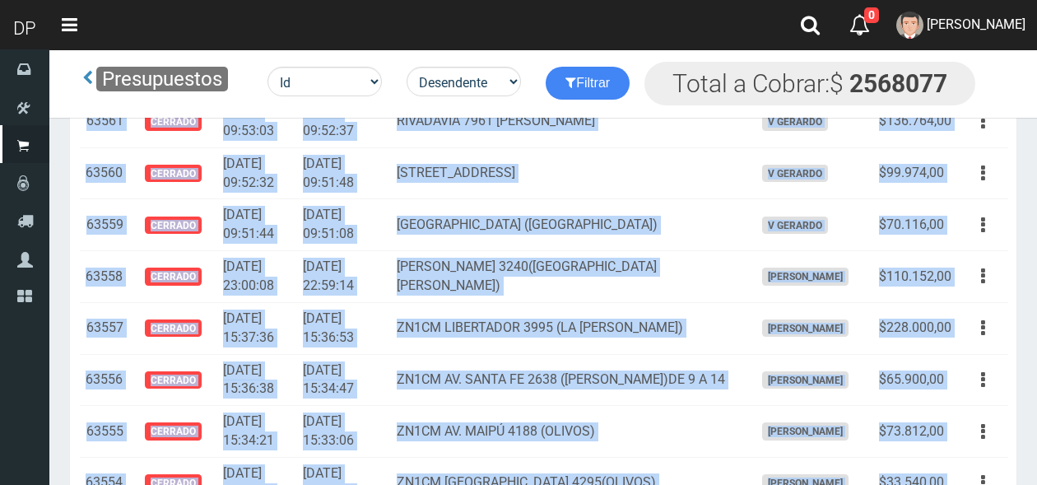
scroll to position [8483, 0]
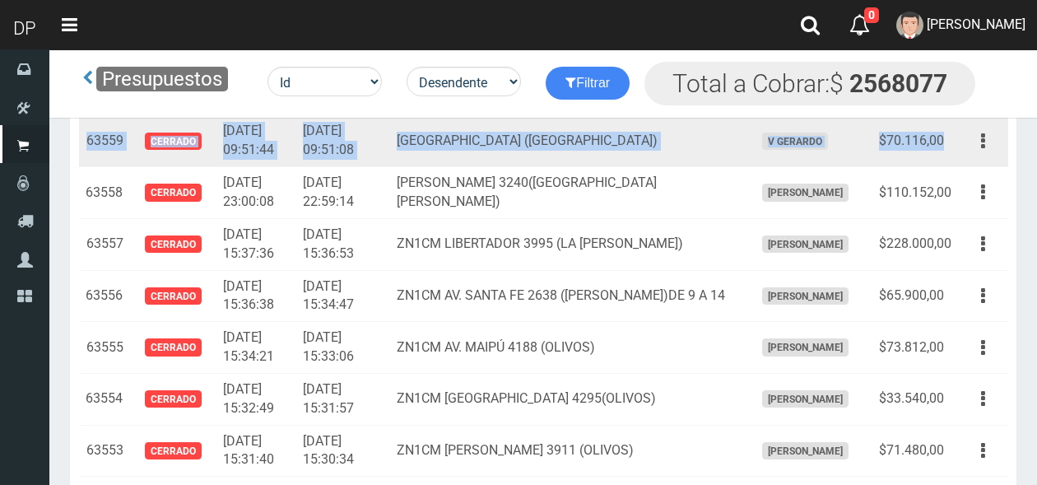
drag, startPoint x: 86, startPoint y: 184, endPoint x: 940, endPoint y: 154, distance: 855.3
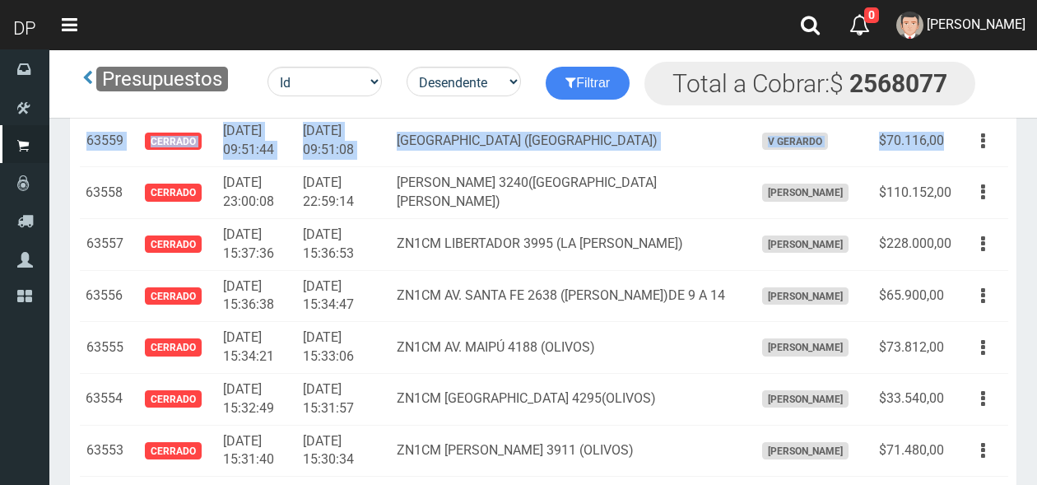
copy tbody "63564 Cerrado 2025-06-25 09:55:28 2025-06-25 09:54:50 VIRREY CEVALLOS 435 (CABA…"
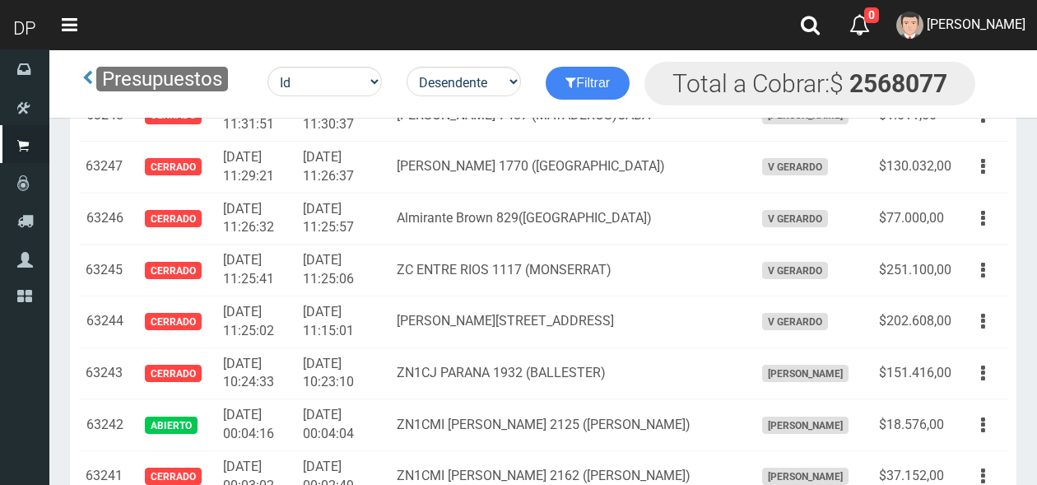
scroll to position [24463, 0]
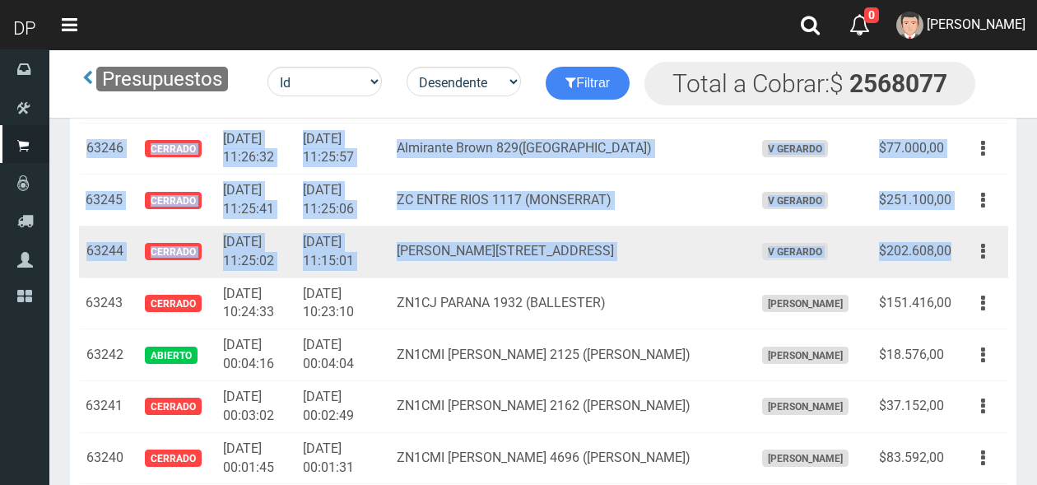
drag, startPoint x: 86, startPoint y: 222, endPoint x: 955, endPoint y: 327, distance: 875.0
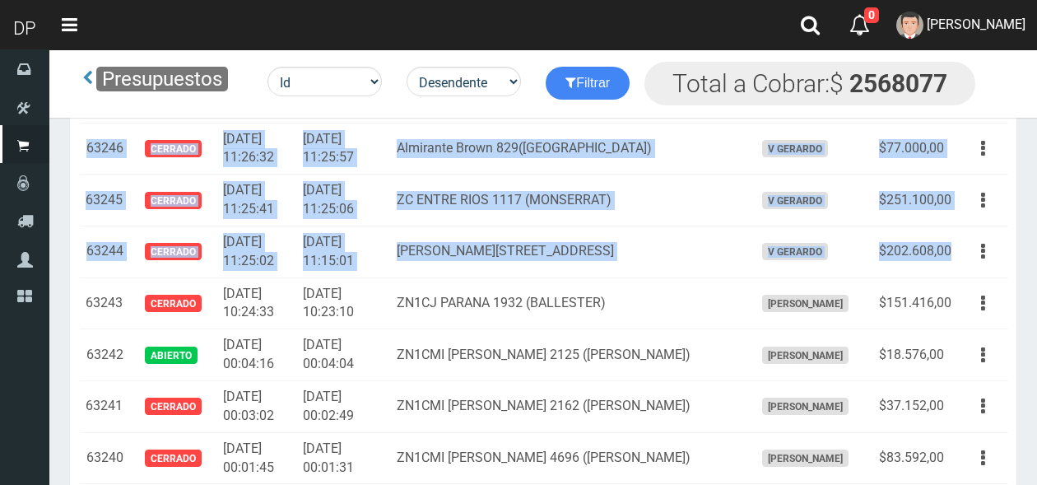
copy tbody "63246 Cerrado 2025-06-13 11:26:32 2025-06-13 11:25:57 Almirante Brown 829(La Bo…"
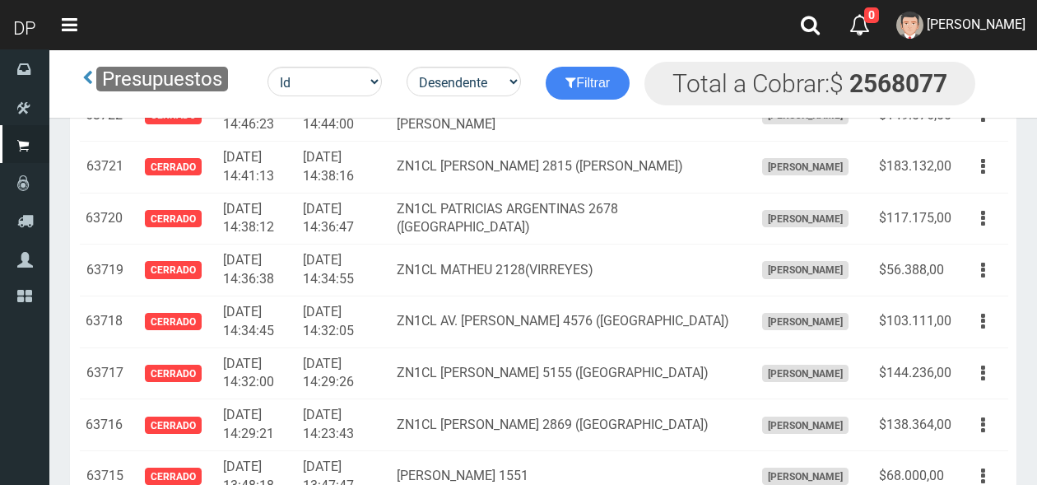
scroll to position [0, 0]
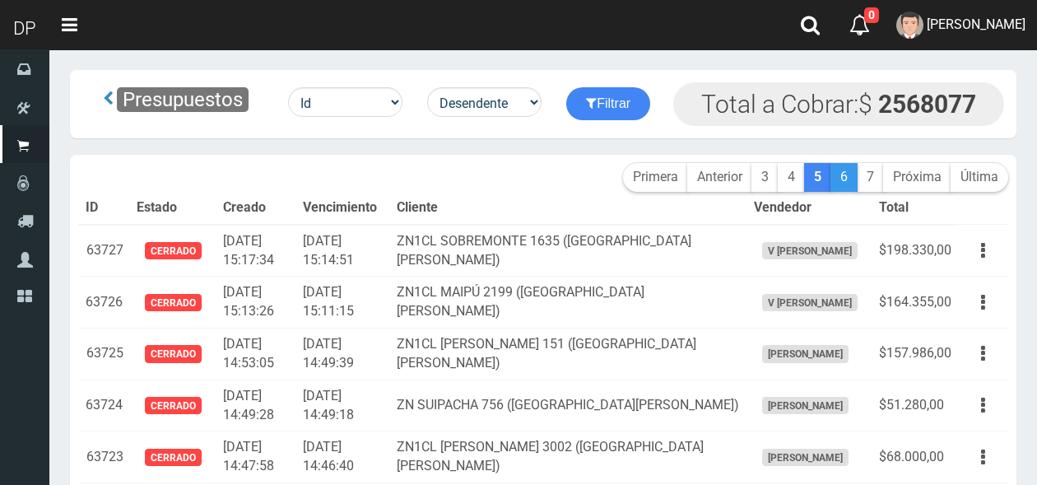
click at [844, 178] on link "6" at bounding box center [843, 177] width 27 height 29
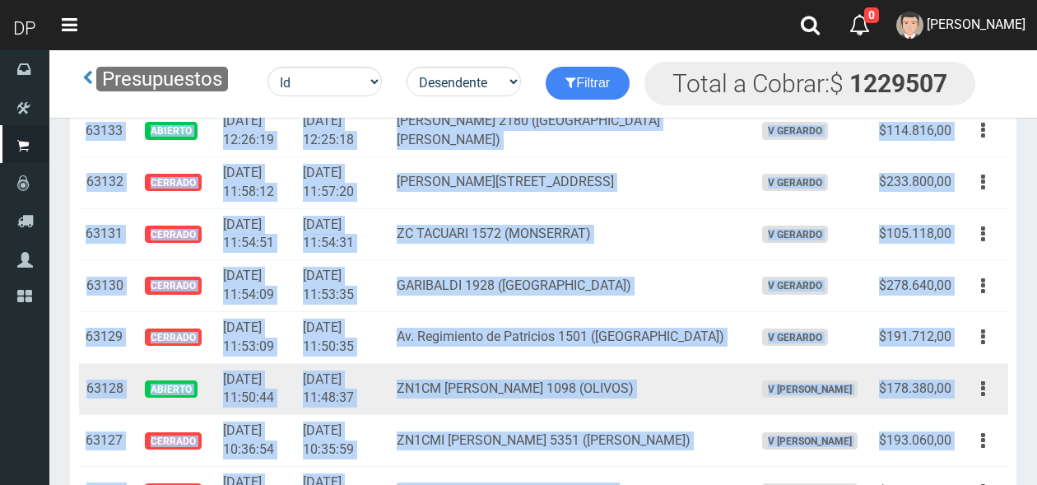
scroll to position [4429, 0]
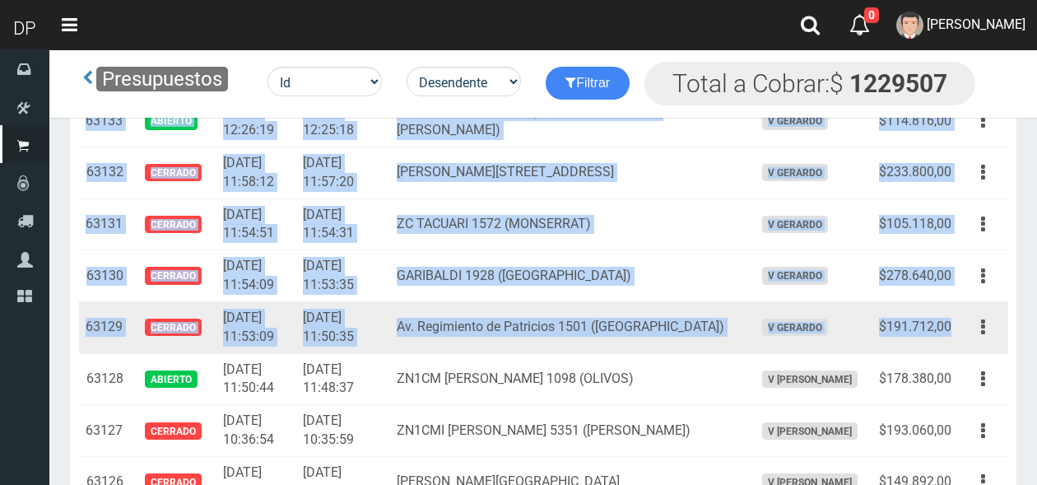
drag, startPoint x: 88, startPoint y: 258, endPoint x: 952, endPoint y: 322, distance: 866.2
type textarea "63141 CERRADO 2025-06-11 12:34:11 2025-06-11 12:32:55 ZC PIEDRAS 1329 (CABA) V …"
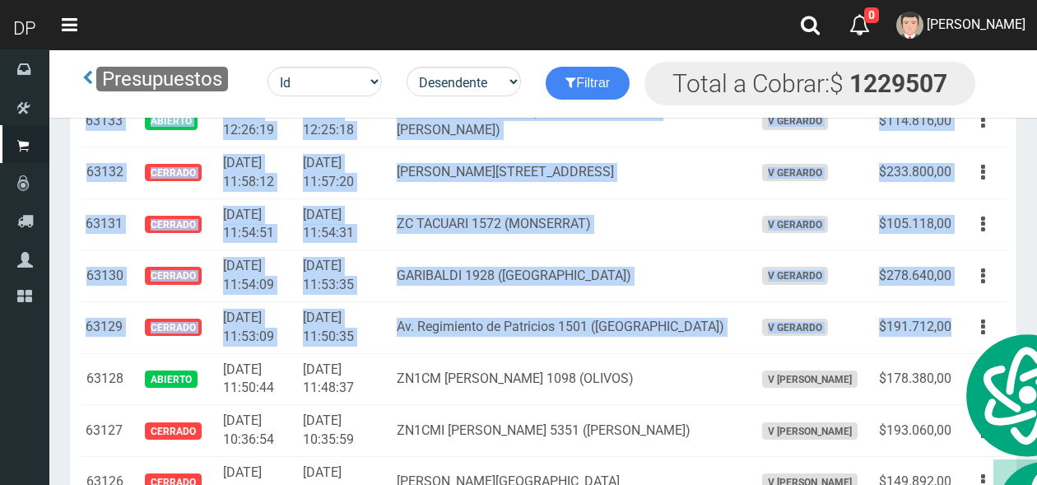
copy tbody "63141 Cerrado 2025-06-11 12:34:11 2025-06-11 12:32:55 ZC PIEDRAS 1329 (CABA) V …"
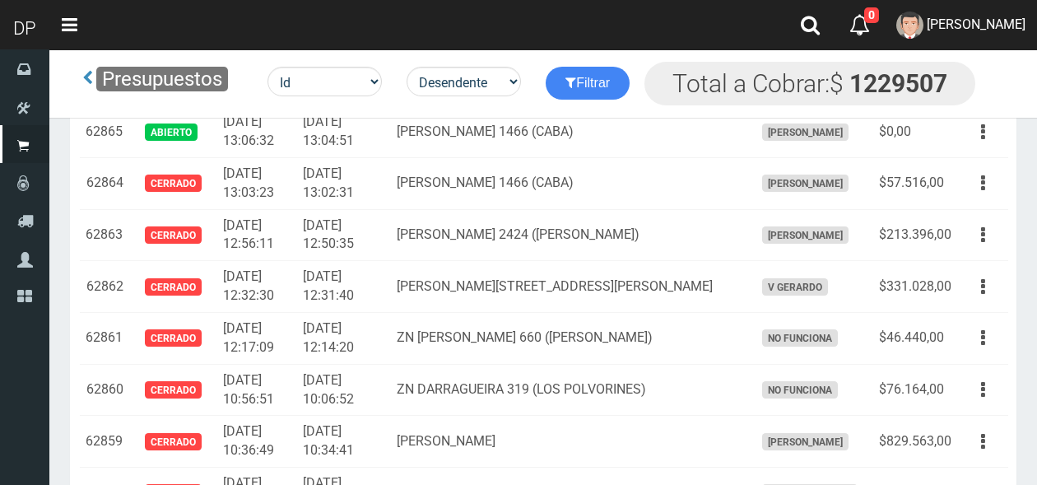
scroll to position [17910, 0]
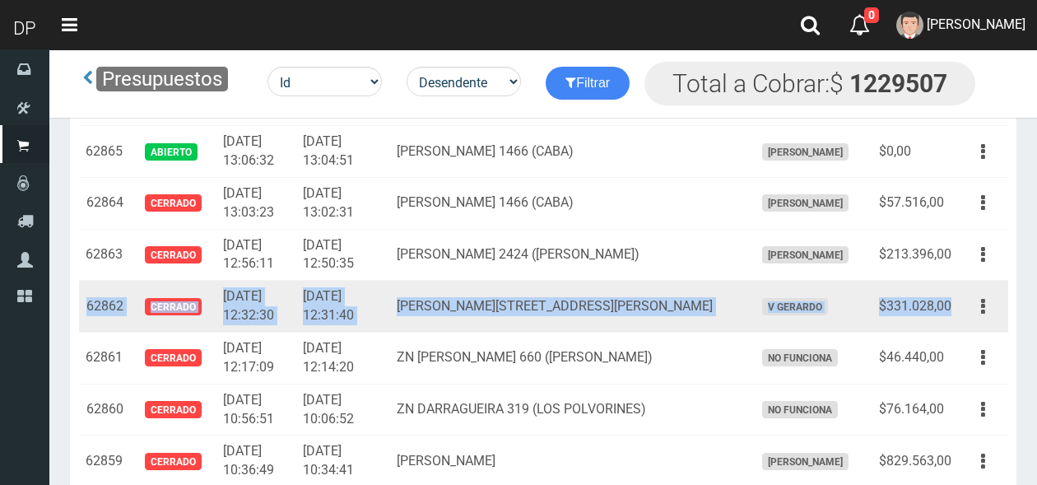
drag, startPoint x: 86, startPoint y: 326, endPoint x: 955, endPoint y: 327, distance: 868.8
click at [955, 327] on tr "62862 Cerrado 2025-06-04 12:32:30 2025-06-04 12:31:40 JULIAN ALVAREZ 2665 (PALE…" at bounding box center [543, 307] width 929 height 52
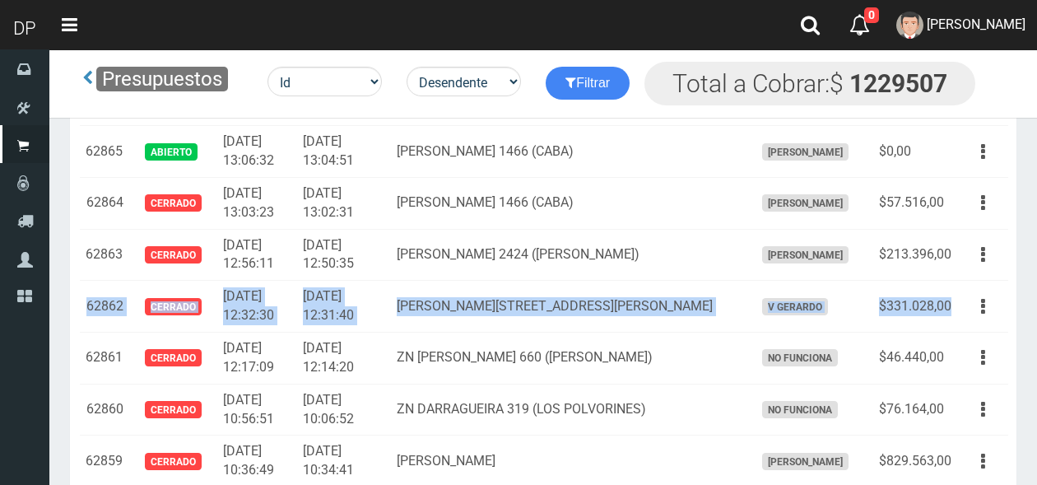
copy tr "62862 Cerrado 2025-06-04 12:32:30 2025-06-04 12:31:40 JULIAN ALVAREZ 2665 (PALE…"
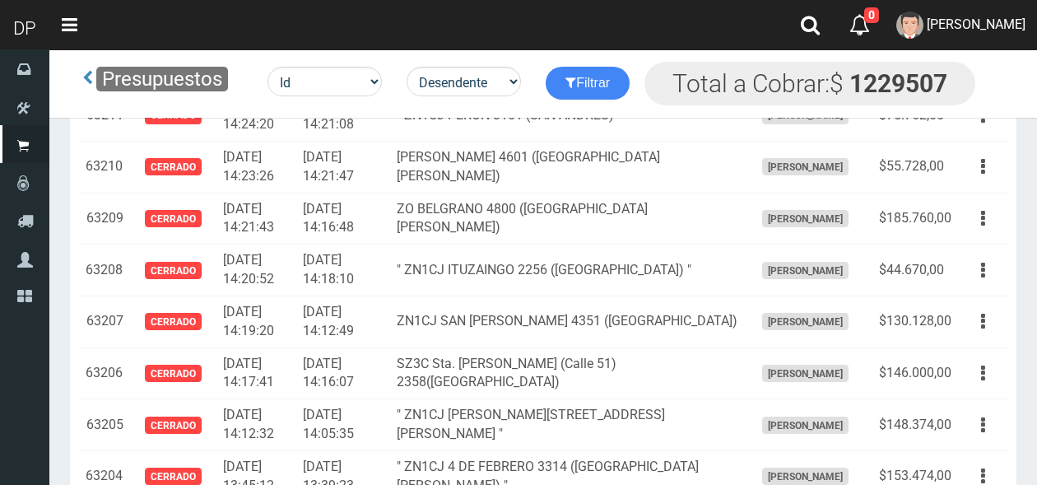
scroll to position [0, 0]
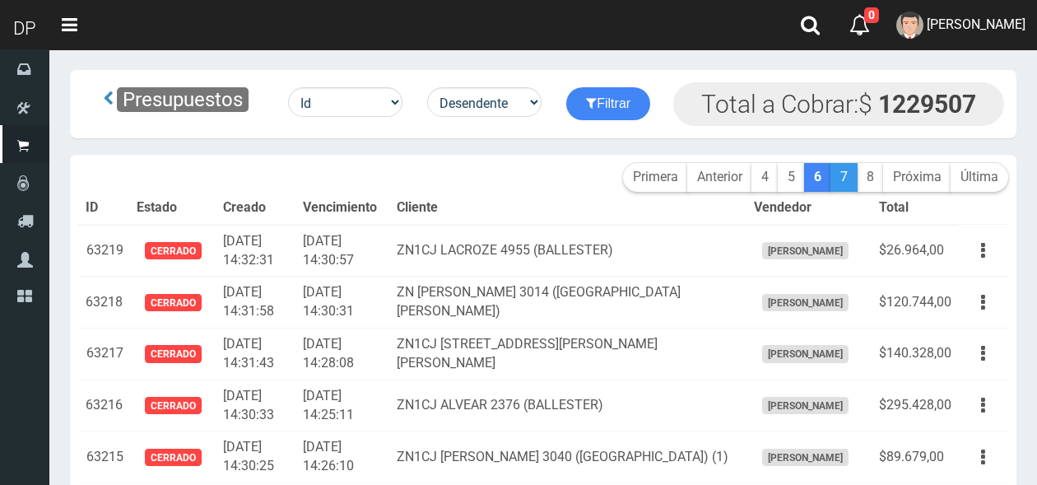
click at [840, 175] on link "7" at bounding box center [843, 177] width 27 height 29
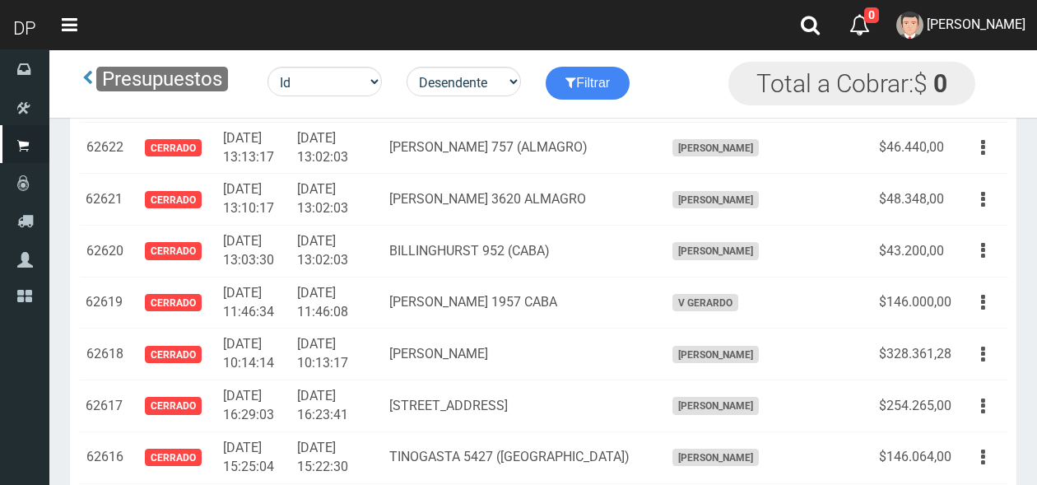
scroll to position [4670, 0]
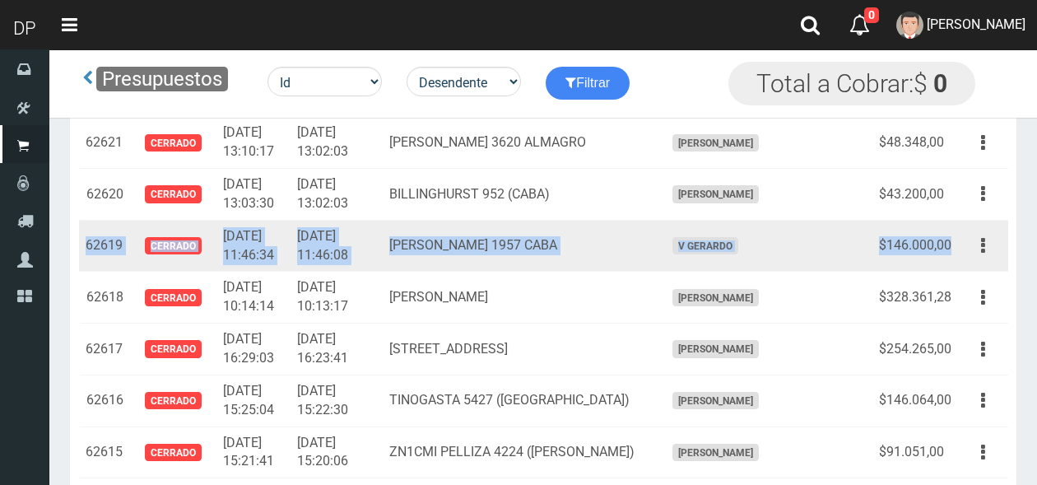
drag, startPoint x: 87, startPoint y: 185, endPoint x: 955, endPoint y: 192, distance: 868.0
type textarea "62619 CERRADO 2025-05-29 11:46:34 2025-05-29 11:46:08 SUAREZ 1957 CABA V GERARD…"
click at [955, 220] on tr "62619 Cerrado 2025-05-29 11:46:34 2025-05-29 11:46:08 SUAREZ 1957 CABA V GERARD…" at bounding box center [543, 246] width 929 height 52
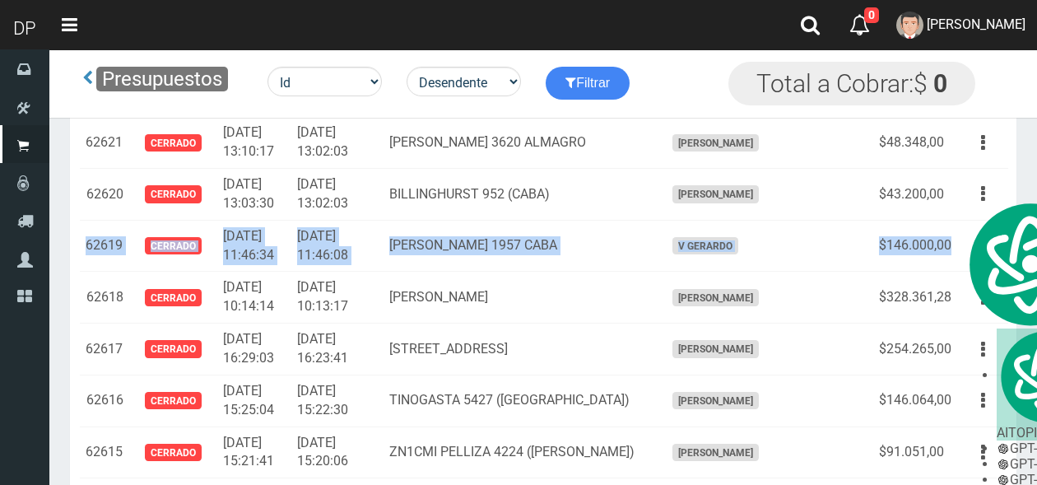
copy tr "62619 Cerrado 2025-05-29 11:46:34 2025-05-29 11:46:08 SUAREZ 1957 CABA V GERARD…"
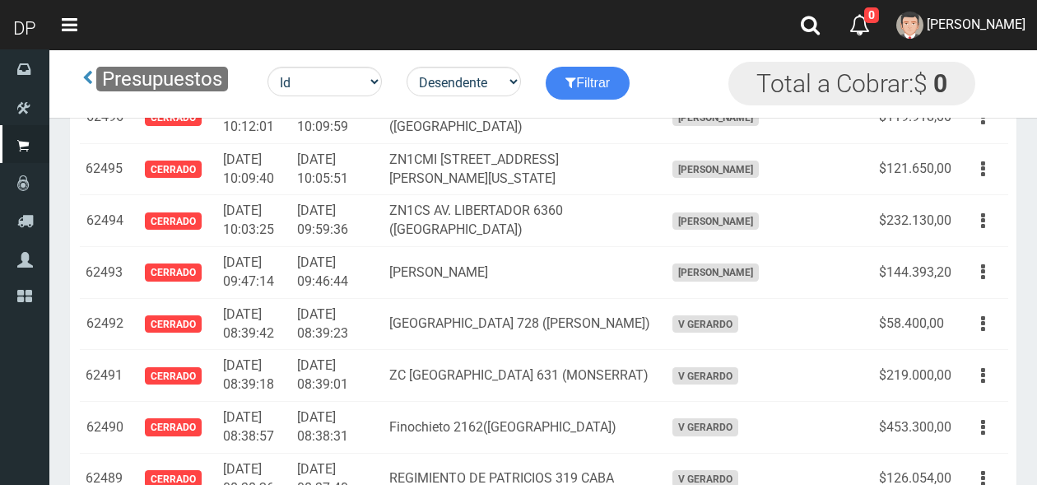
scroll to position [11175, 0]
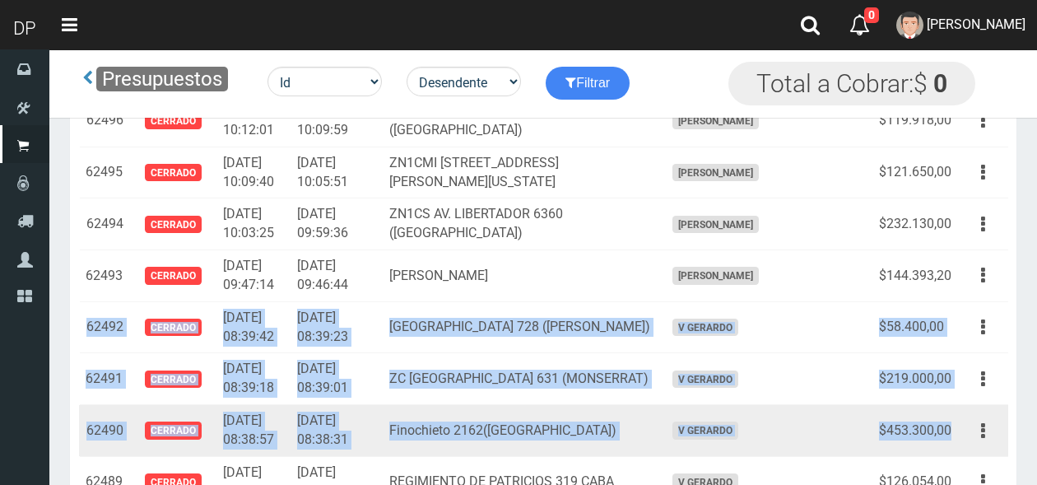
drag, startPoint x: 86, startPoint y: 234, endPoint x: 957, endPoint y: 331, distance: 875.7
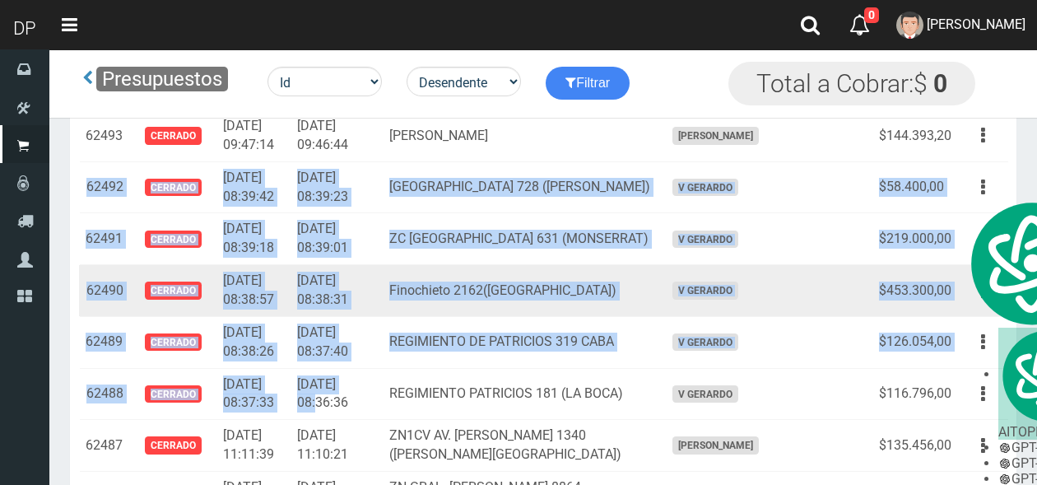
scroll to position [11316, 0]
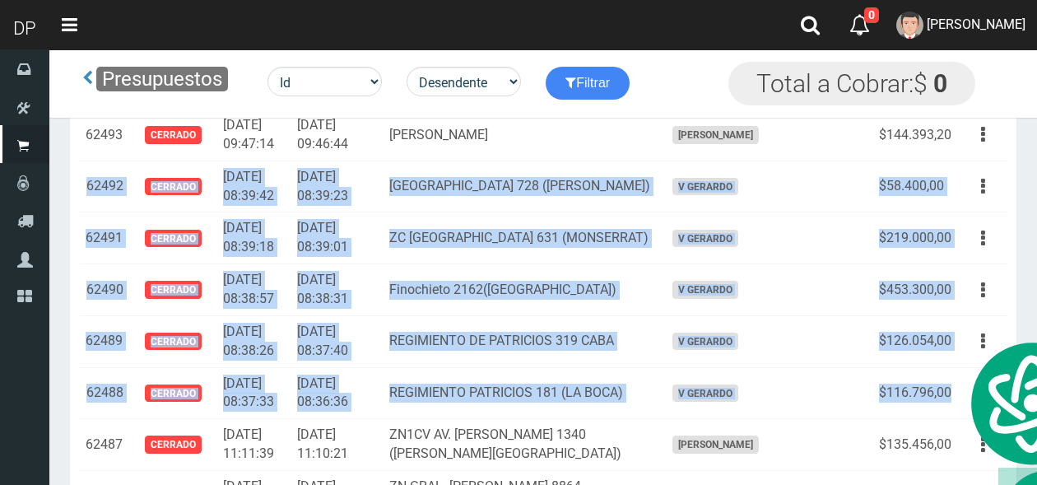
copy tbody "62492 Cerrado 2025-05-26 08:39:42 2025-05-26 08:39:23 COCHABAMBA 728 (SAN TELMO…"
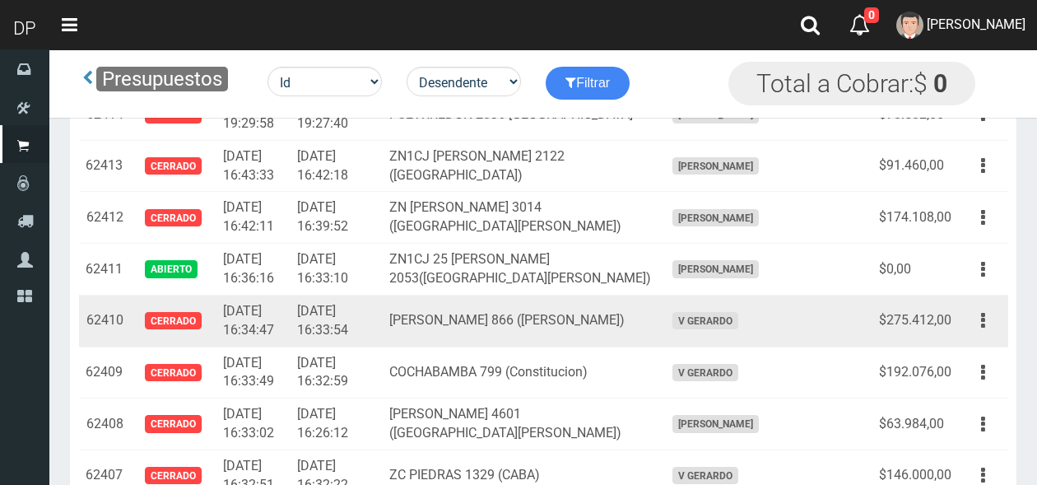
scroll to position [15455, 0]
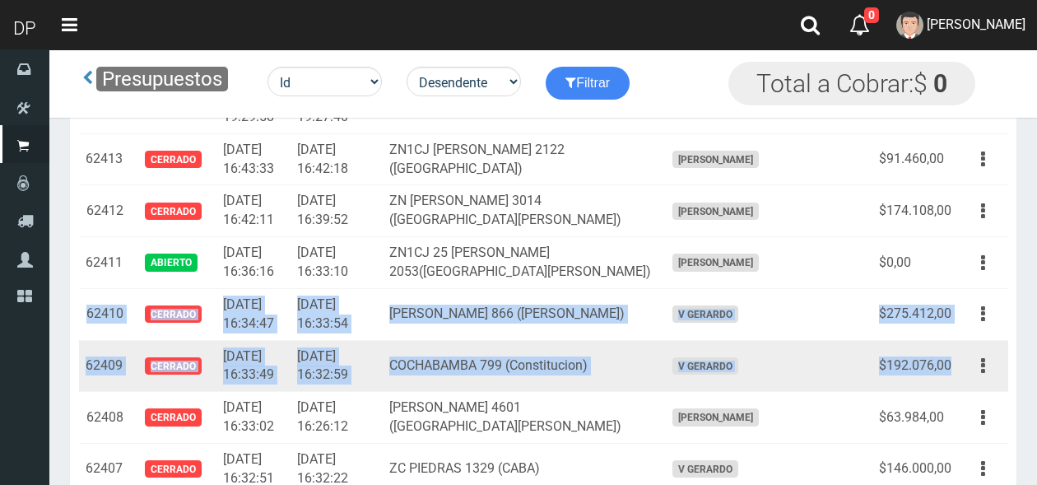
drag, startPoint x: 134, startPoint y: 179, endPoint x: 949, endPoint y: 235, distance: 817.2
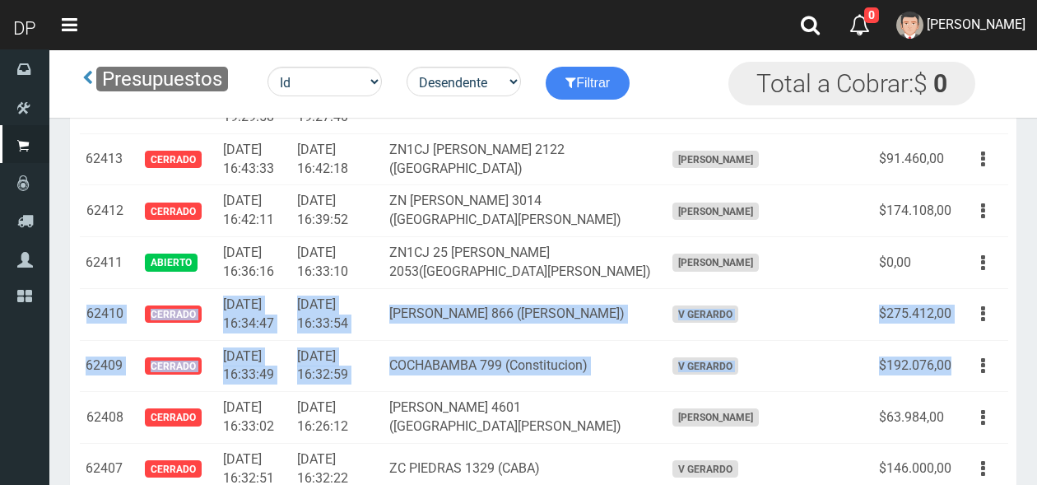
copy tbody "62410 Cerrado 2025-05-22 16:34:47 2025-05-22 16:33:54 CARLOS CALVO 866 (SAN TEL…"
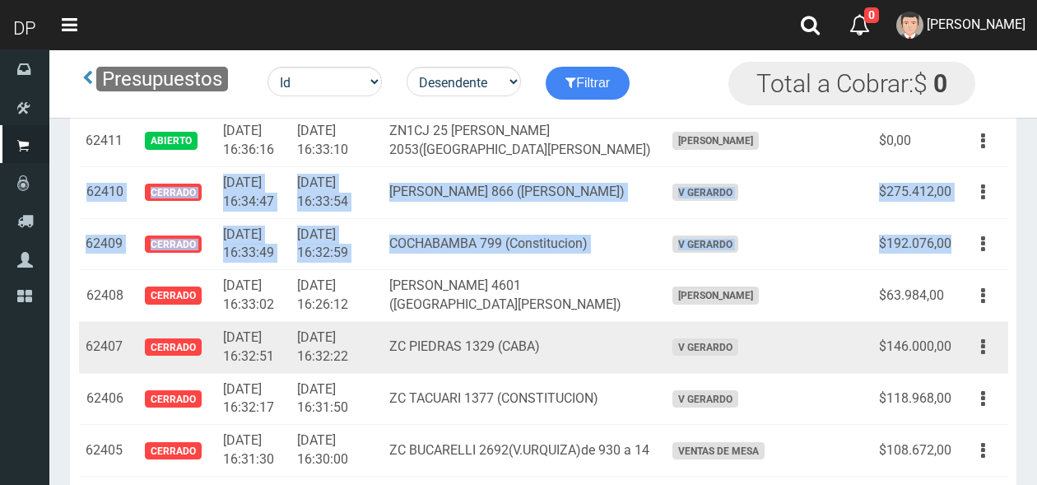
scroll to position [15584, 0]
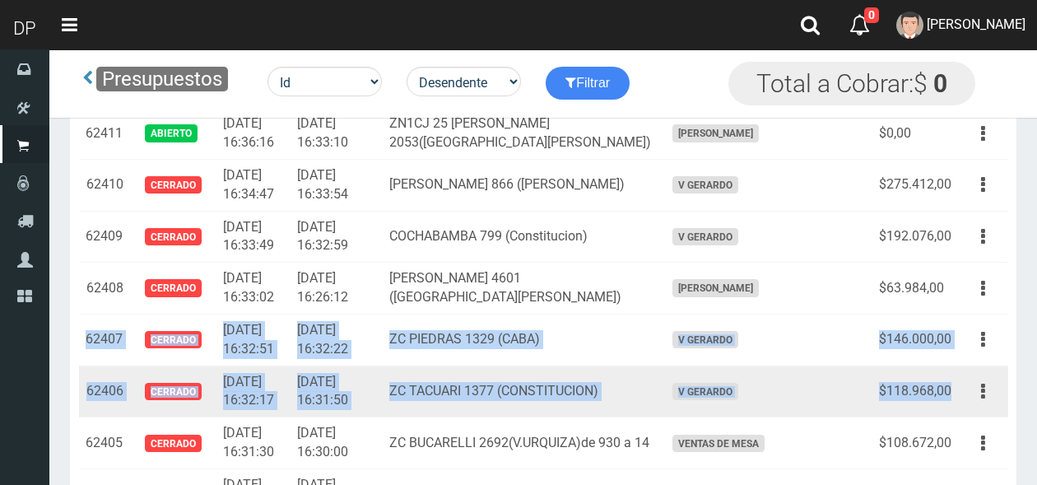
drag, startPoint x: 86, startPoint y: 208, endPoint x: 953, endPoint y: 262, distance: 867.9
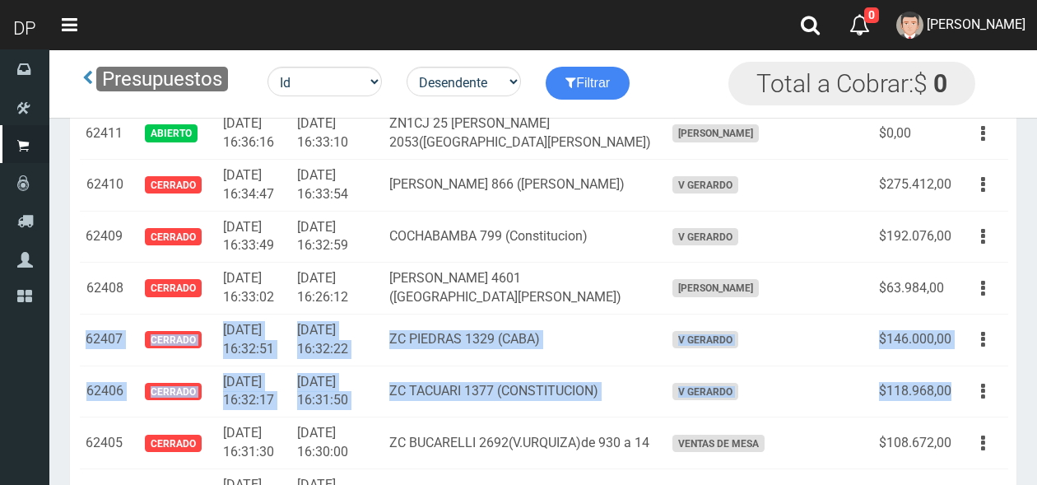
copy tbody "62407 Cerrado 2025-05-22 16:32:51 2025-05-22 16:32:22 ZC PIEDRAS 1329 (CABA) V …"
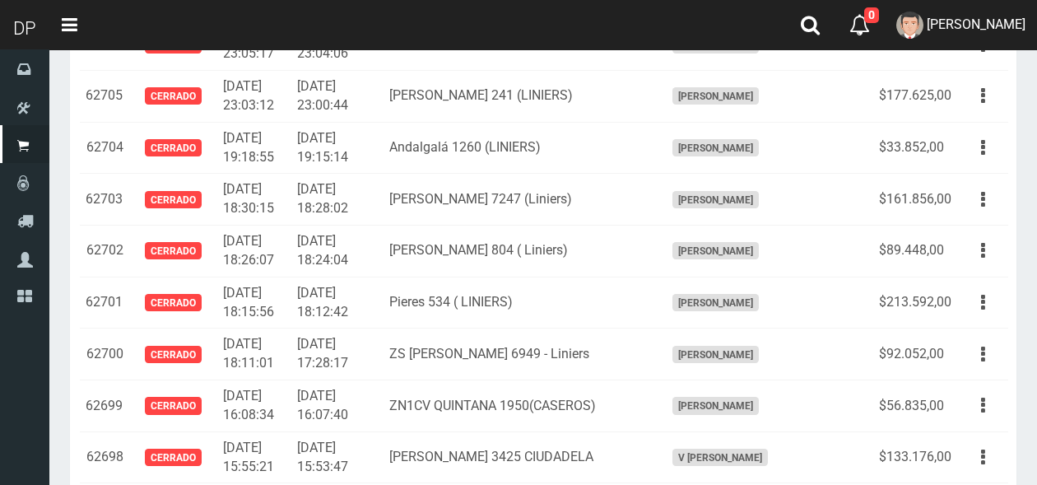
scroll to position [0, 0]
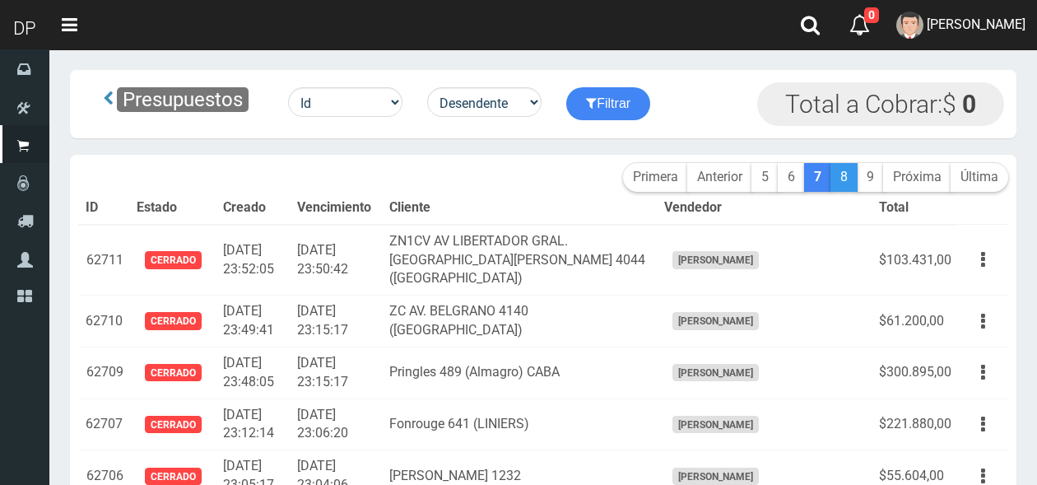
click at [841, 171] on link "8" at bounding box center [843, 177] width 27 height 29
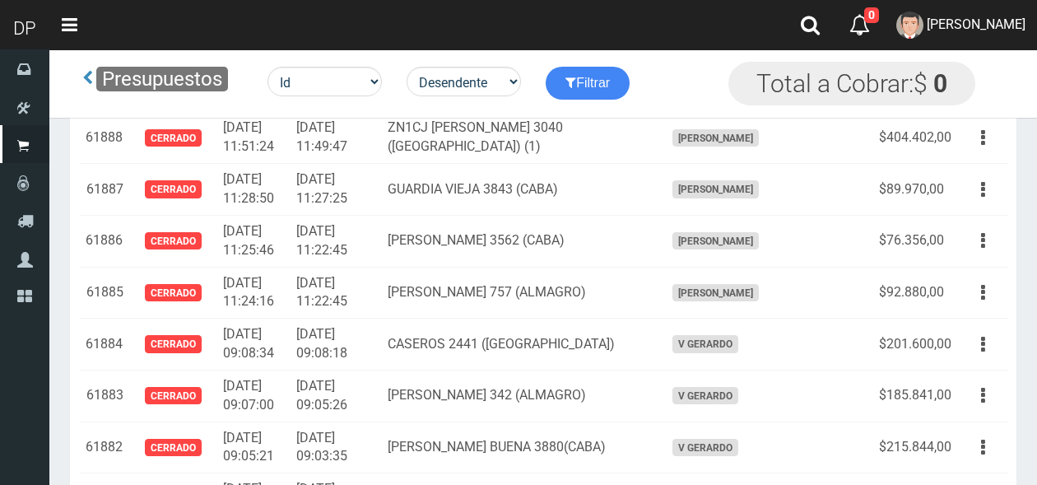
scroll to position [16432, 0]
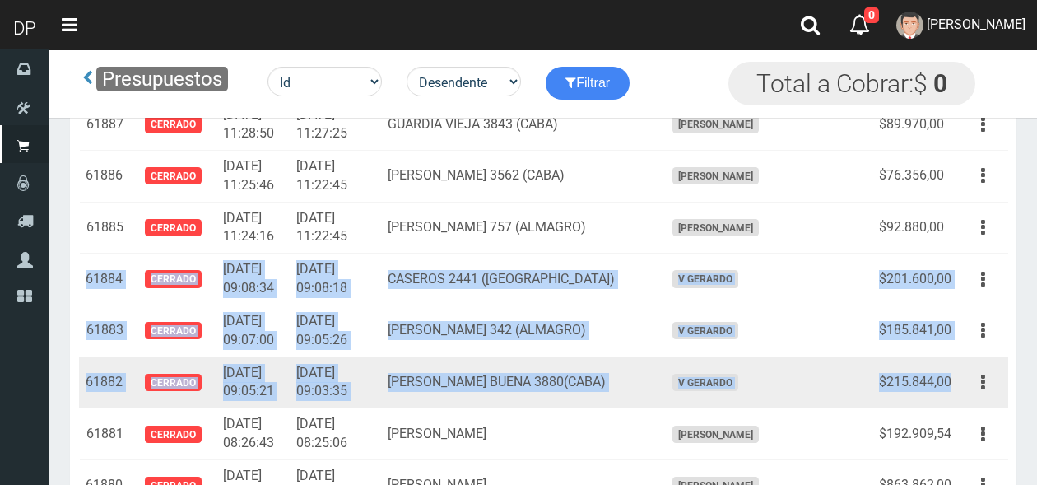
drag, startPoint x: 85, startPoint y: 201, endPoint x: 953, endPoint y: 312, distance: 875.8
type textarea "61884 CERRADO [DATE] 09:08:34 [DATE] 09:08:18 CASEROS 2441 ([GEOGRAPHIC_DATA]) …"
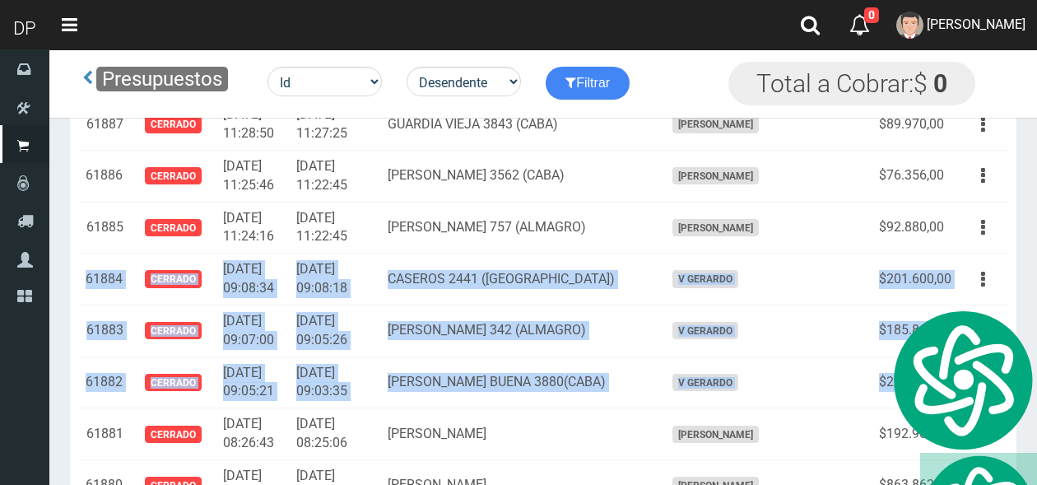
copy tbody "61884 Cerrado [DATE] 09:08:34 [DATE] 09:08:18 CASEROS 2441 ([GEOGRAPHIC_DATA]) …"
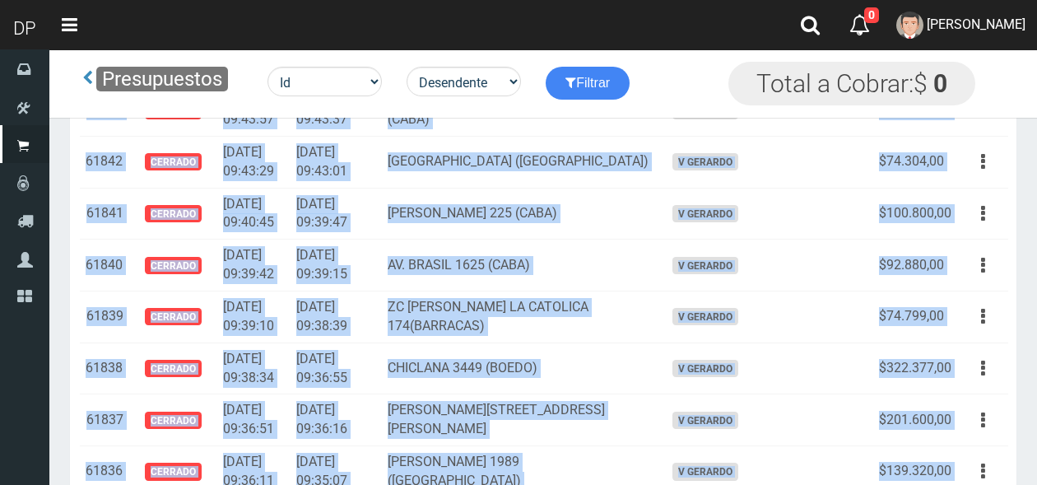
scroll to position [18851, 0]
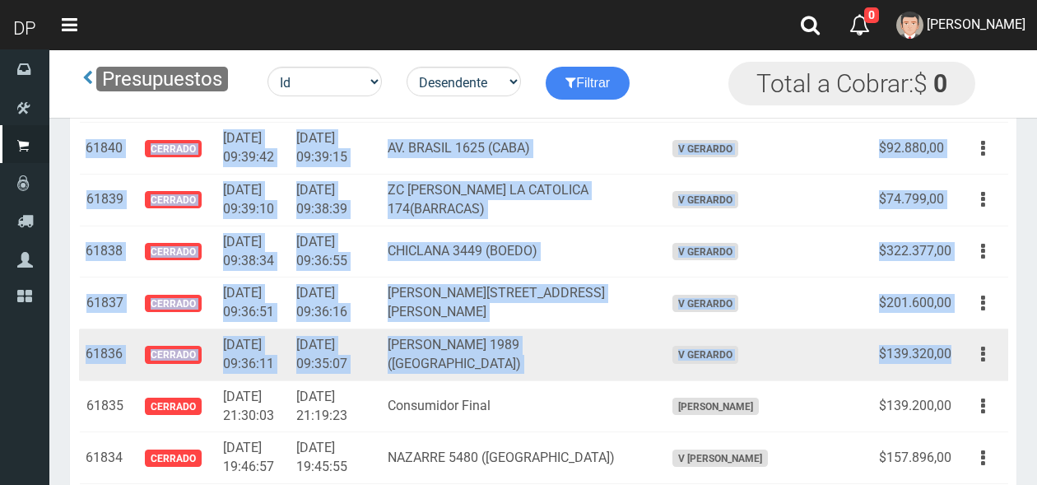
drag, startPoint x: 87, startPoint y: 198, endPoint x: 950, endPoint y: 258, distance: 865.0
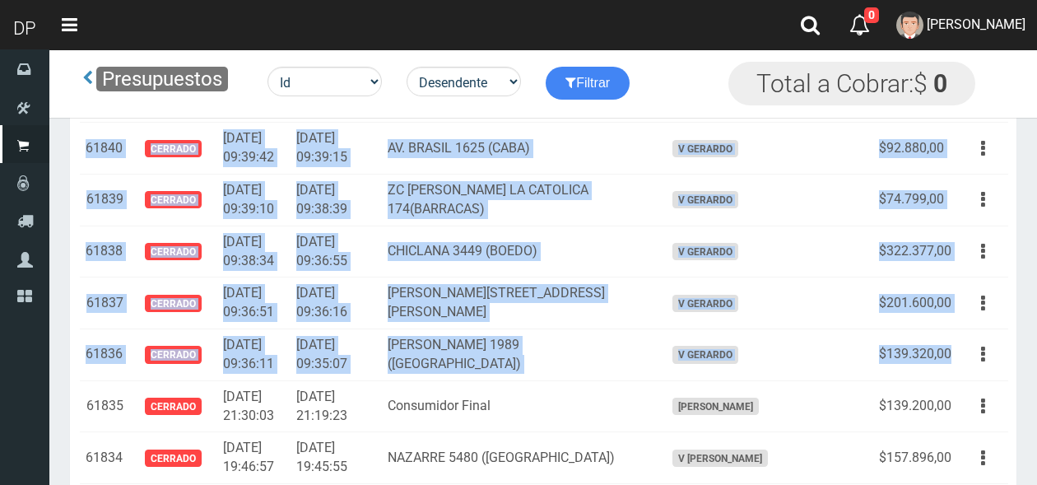
copy tbody "28619 Loremip 5997-93-39 20:71:48 8580-72-82 27:26:47 DO SITAMET CONSEC 966 (AD…"
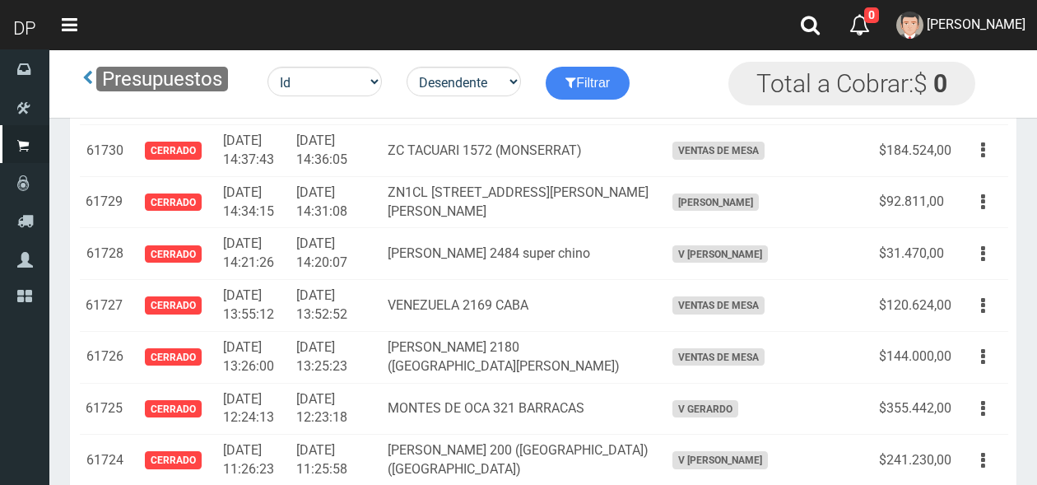
scroll to position [24524, 0]
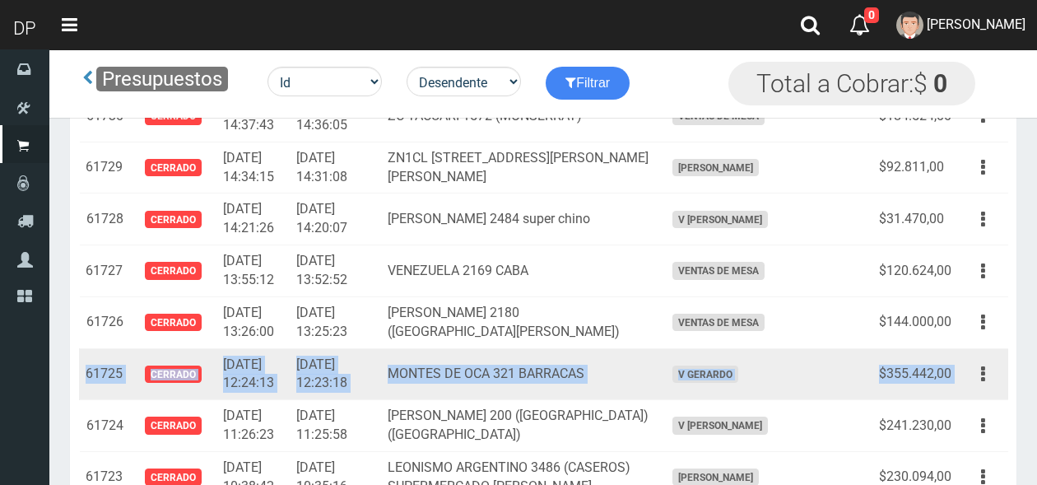
drag, startPoint x: 88, startPoint y: 261, endPoint x: 962, endPoint y: 265, distance: 873.7
click at [962, 348] on tr "61725 Cerrado 2025-05-05 12:24:13 2025-05-05 12:23:18 MONTES DE OCA 321 BARRACA…" at bounding box center [543, 374] width 929 height 52
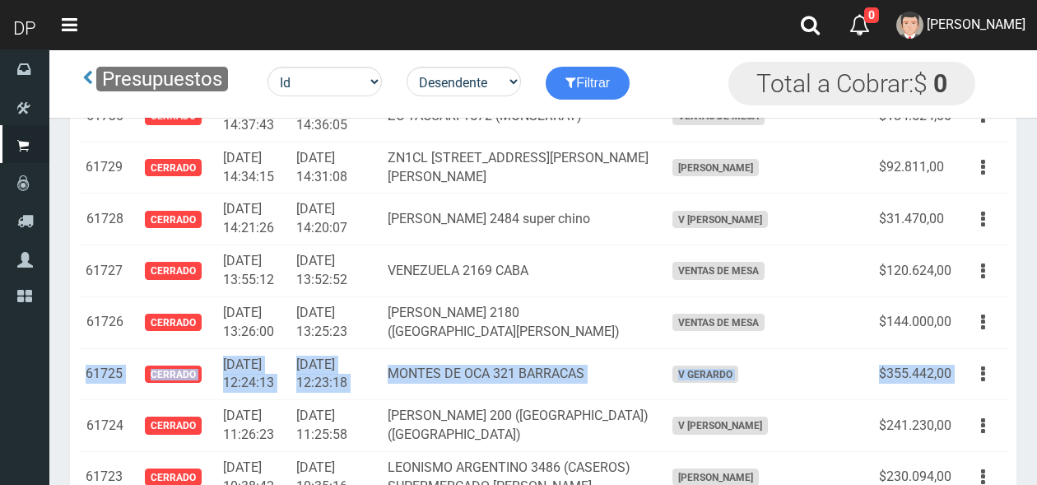
copy tr "61725 Cerrado 2025-05-05 12:24:13 2025-05-05 12:23:18 MONTES DE OCA 321 BARRACA…"
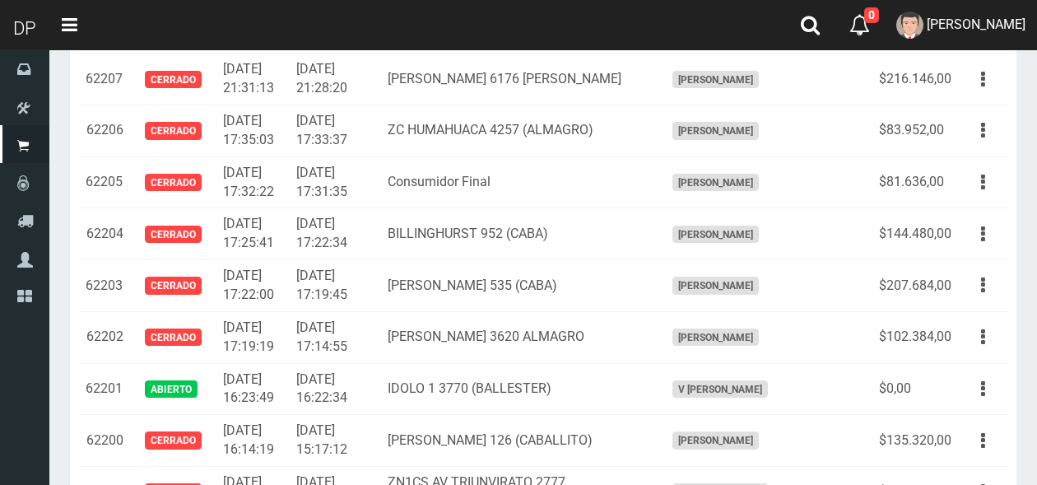
scroll to position [0, 0]
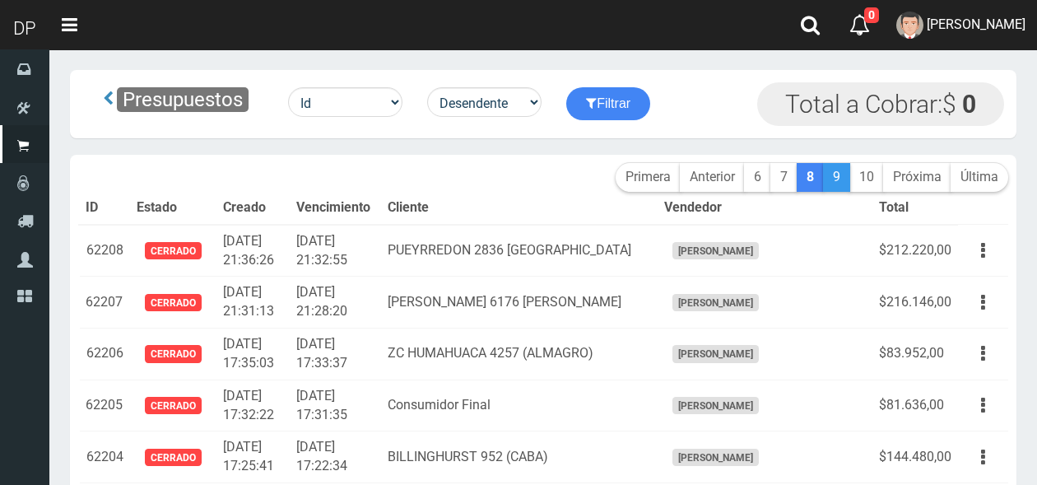
click at [834, 174] on link "9" at bounding box center [836, 177] width 27 height 29
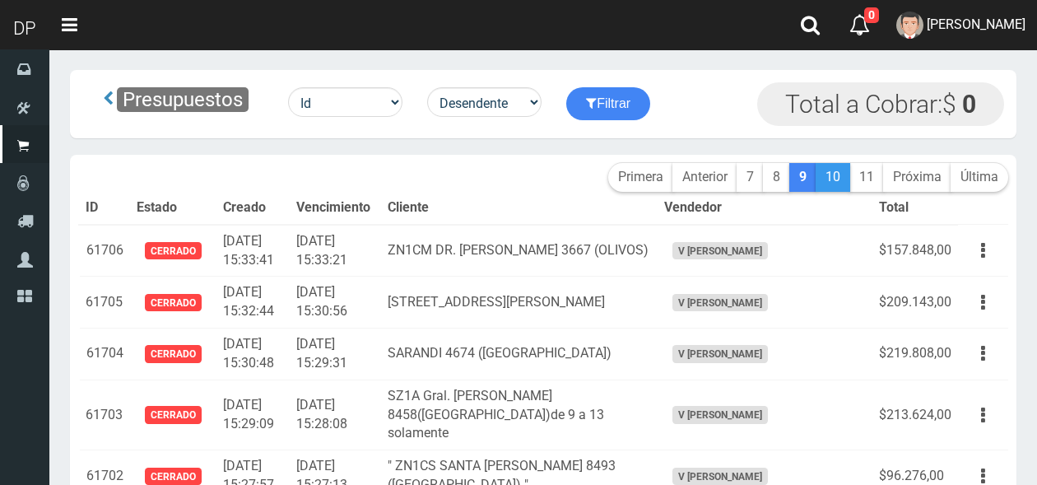
click at [828, 177] on link "10" at bounding box center [832, 177] width 35 height 29
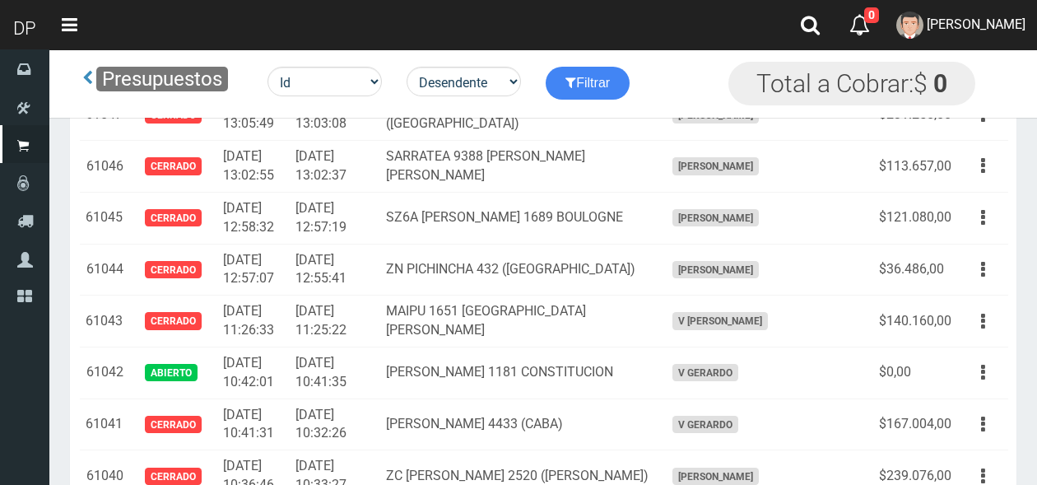
scroll to position [7640, 0]
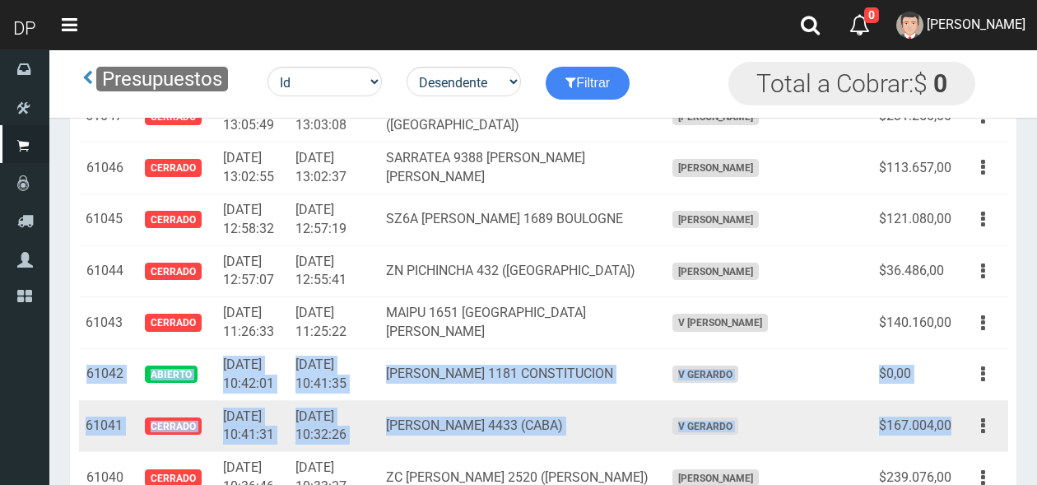
drag, startPoint x: 87, startPoint y: 299, endPoint x: 952, endPoint y: 347, distance: 866.0
type textarea "61042 ABIERTO 2025-04-16 10:42:01 2025-04-16 10:41:35 PEDRO ECHAGUE 1181 CONSTI…"
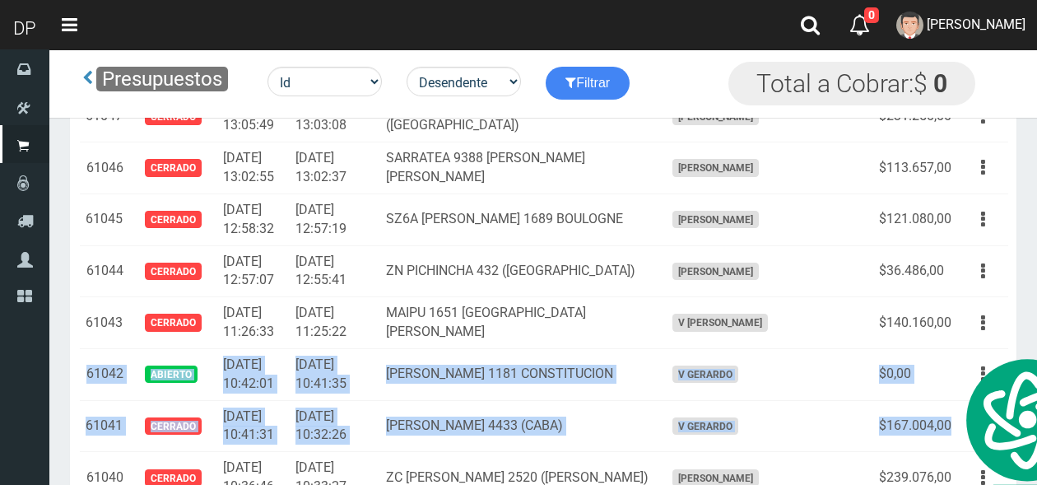
copy tbody "61042 Abierto 2025-04-16 10:42:01 2025-04-16 10:41:35 PEDRO ECHAGUE 1181 CONSTI…"
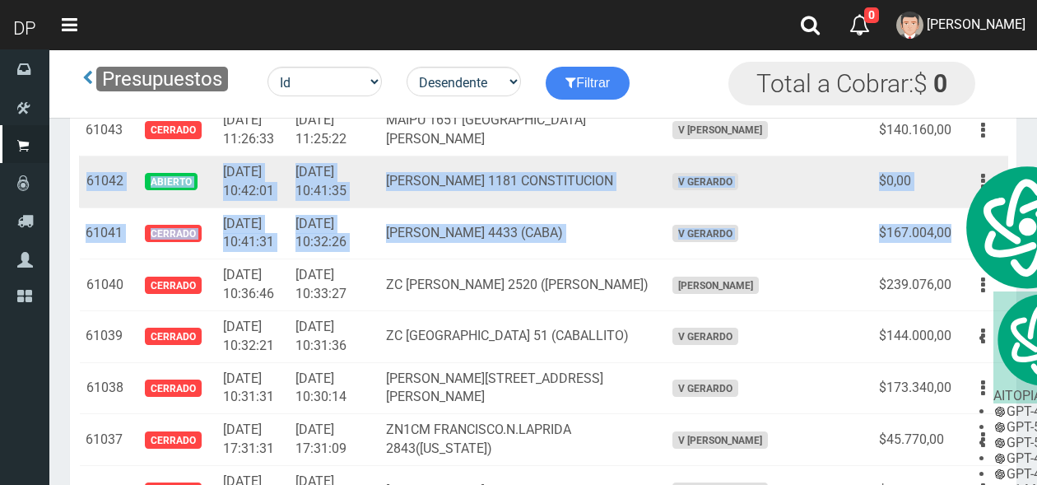
scroll to position [7858, 0]
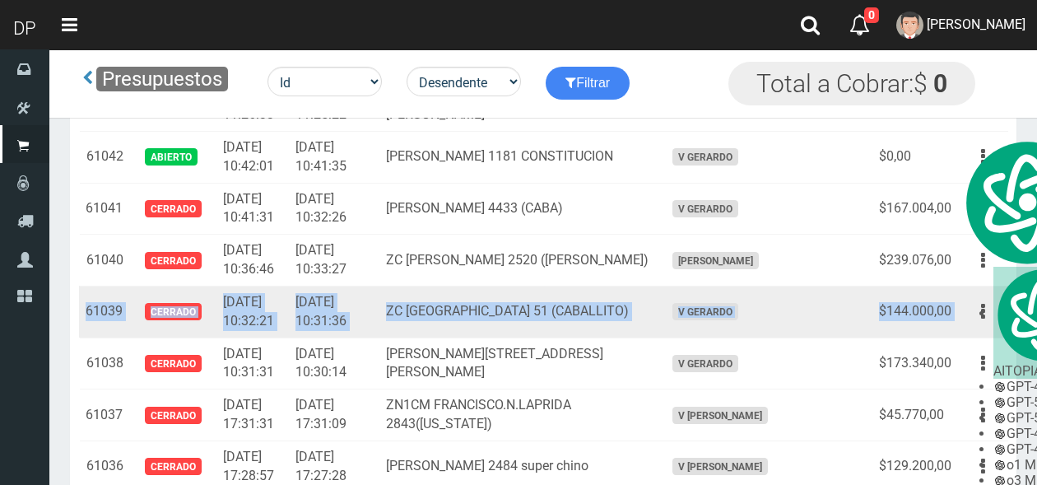
drag, startPoint x: 86, startPoint y: 236, endPoint x: 963, endPoint y: 240, distance: 877.0
click at [963, 285] on tr "61039 Cerrado 2025-04-16 10:32:21 2025-04-16 10:31:36 ZC RIO DE JANEIRO 51 (CAB…" at bounding box center [543, 311] width 929 height 52
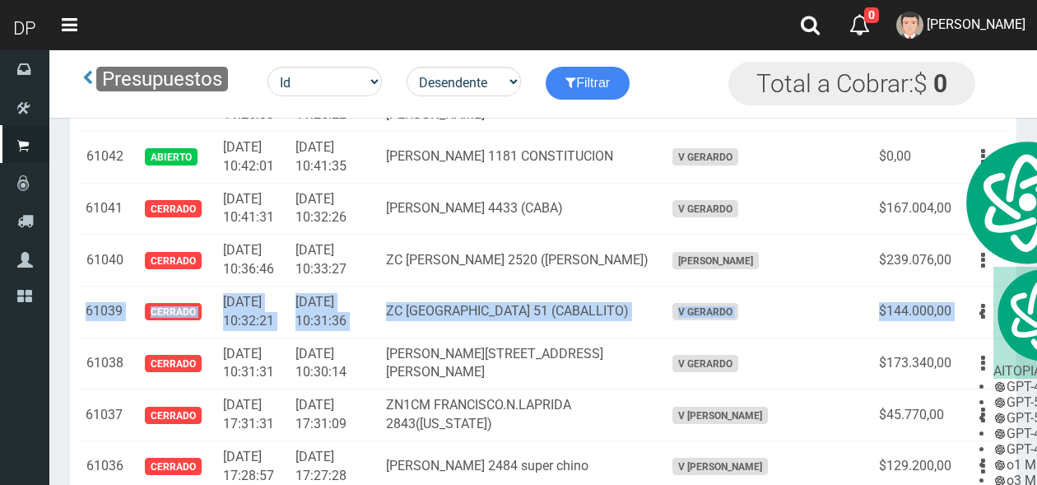
copy tr "61039 Cerrado 2025-04-16 10:32:21 2025-04-16 10:31:36 ZC RIO DE JANEIRO 51 (CAB…"
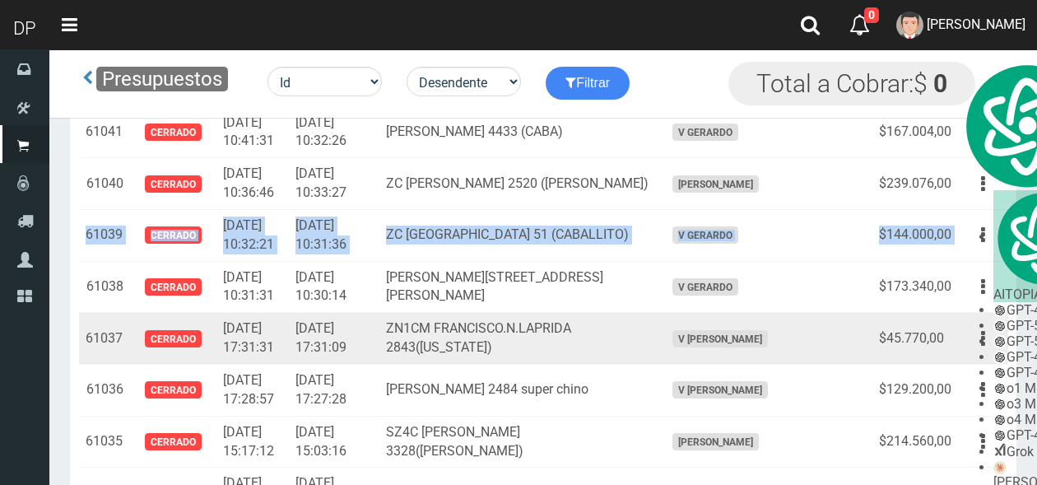
scroll to position [7940, 0]
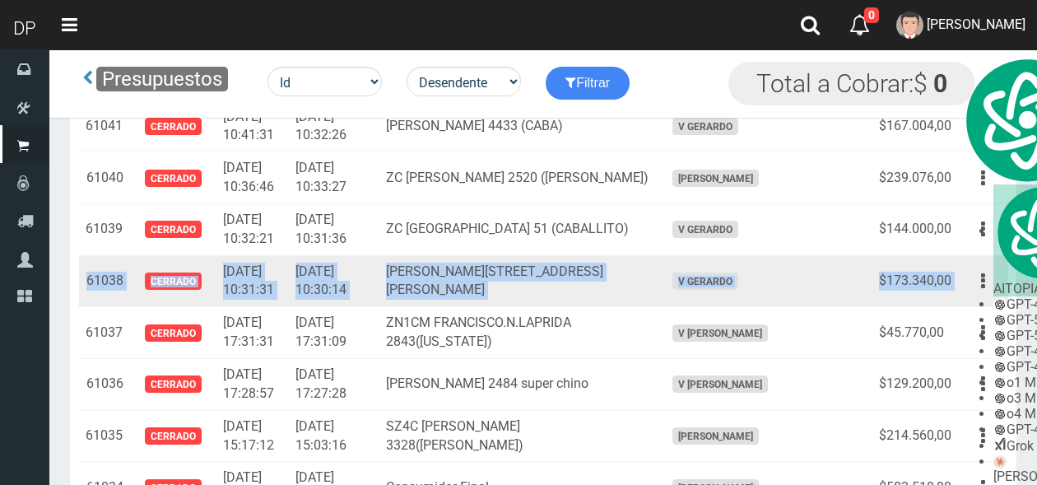
drag, startPoint x: 86, startPoint y: 203, endPoint x: 963, endPoint y: 211, distance: 876.2
click at [963, 255] on tr "61038 Cerrado 2025-04-16 10:31:31 2025-04-16 10:30:14 JULIAN ALVAREZ 2665 (PALE…" at bounding box center [543, 281] width 929 height 52
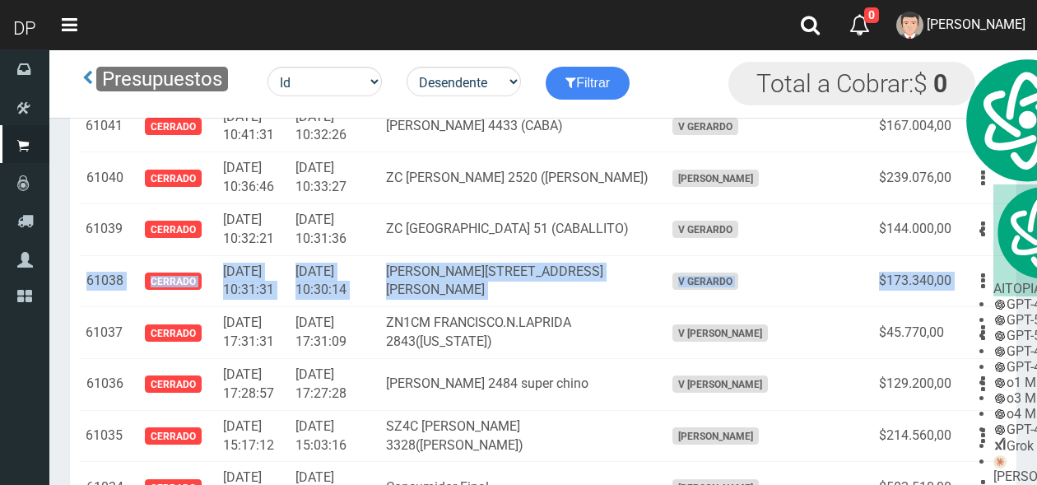
copy tr "61038 Cerrado 2025-04-16 10:31:31 2025-04-16 10:30:14 JULIAN ALVAREZ 2665 (PALE…"
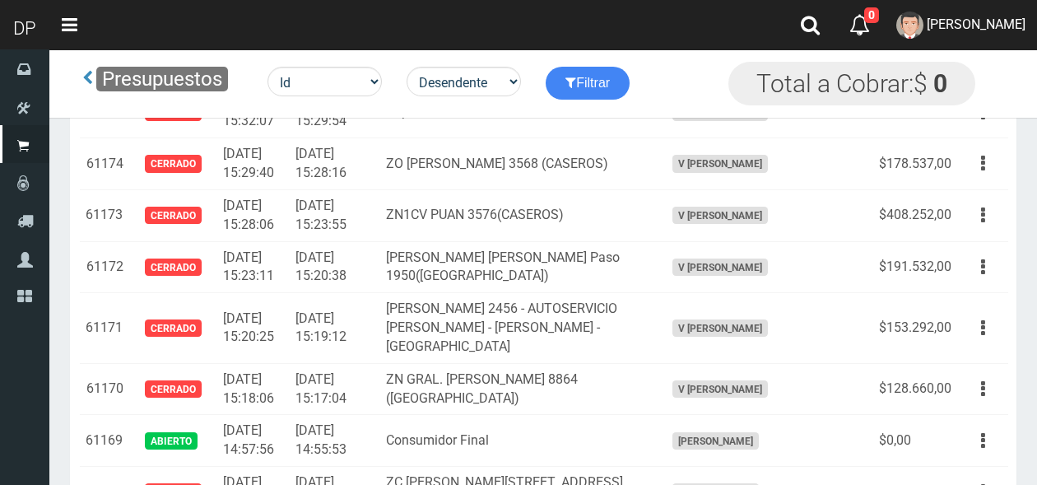
scroll to position [0, 0]
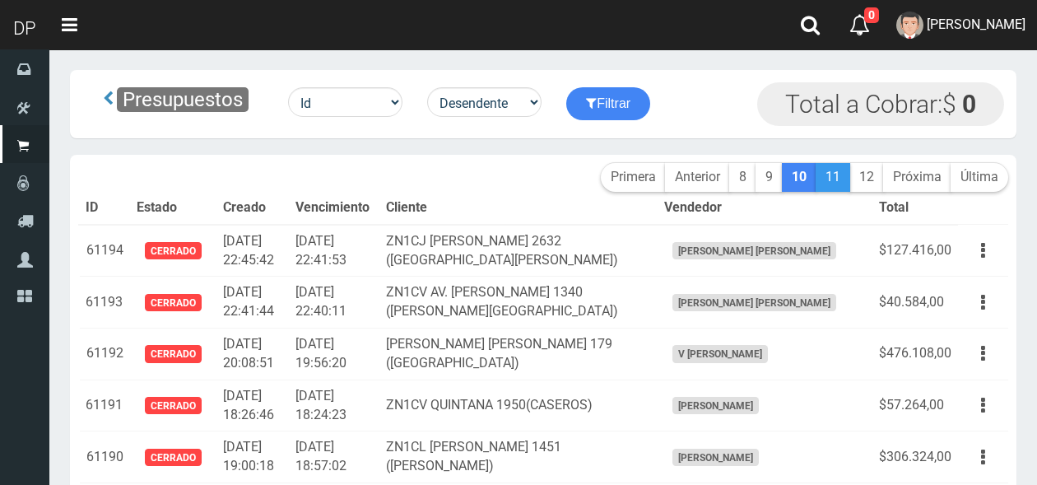
click at [831, 180] on link "11" at bounding box center [832, 177] width 35 height 29
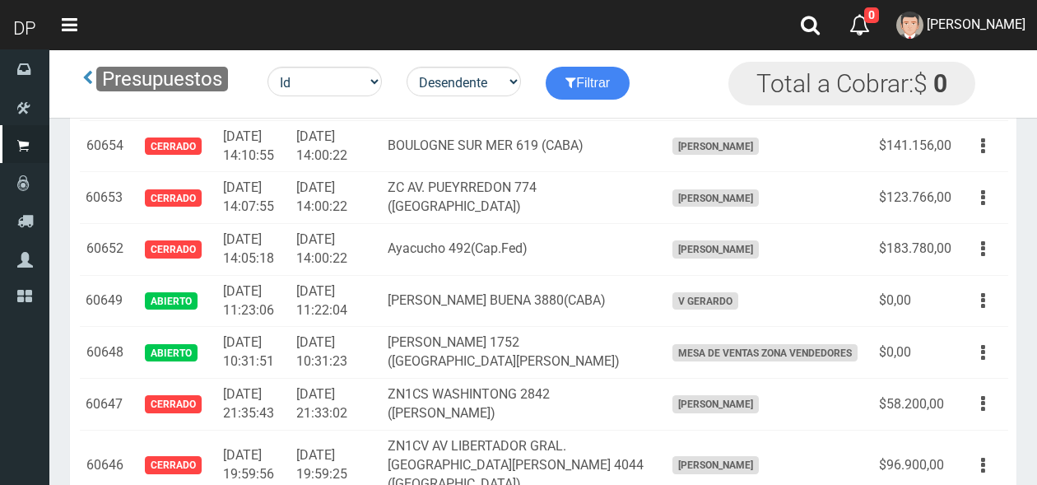
scroll to position [1708, 0]
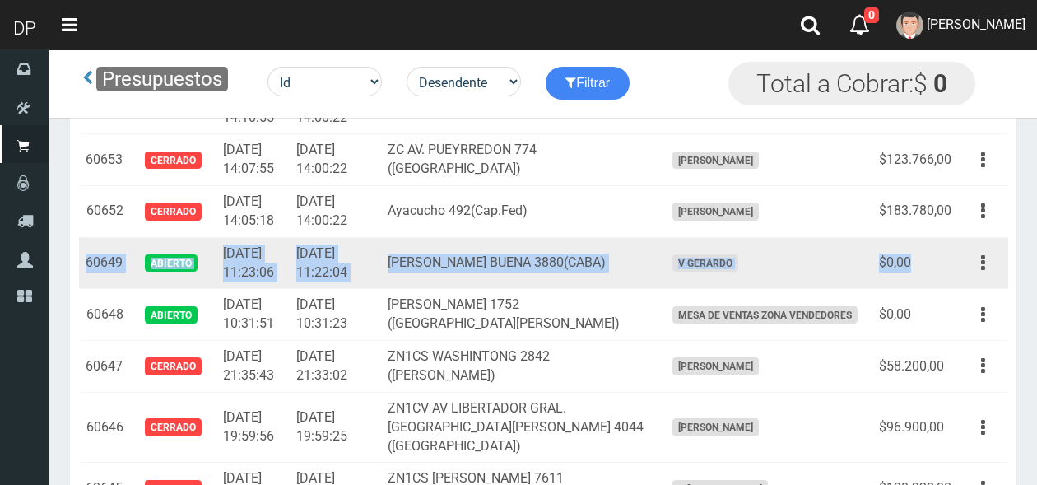
drag, startPoint x: 85, startPoint y: 262, endPoint x: 913, endPoint y: 261, distance: 828.5
type textarea "60649 ABIERTO [DATE] 11:23:06 [DATE] 11:22:04 [PERSON_NAME] BUENA 3880(CABA) V …"
click at [913, 261] on tr "60649 Abierto [DATE] 11:23:06 [DATE] 11:22:04 [PERSON_NAME] BUENA 3880(CABA) V …" at bounding box center [543, 263] width 929 height 52
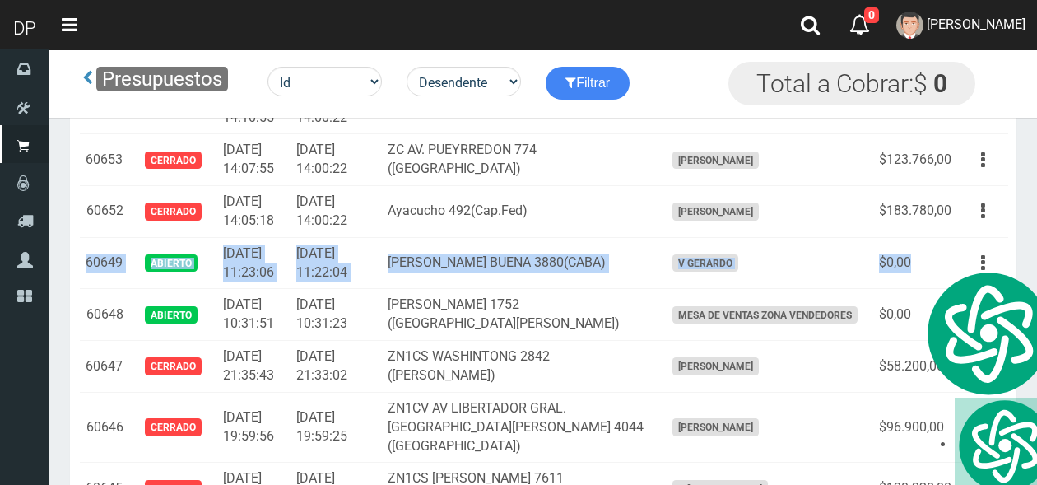
copy tr "60649 Abierto [DATE] 11:23:06 [DATE] 11:22:04 [PERSON_NAME] BUENA 3880(CABA) V …"
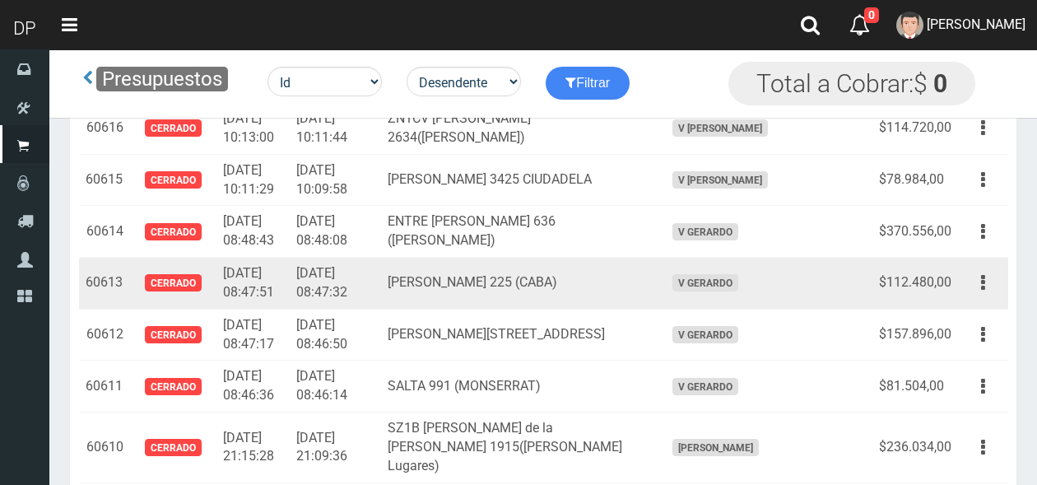
scroll to position [3597, 0]
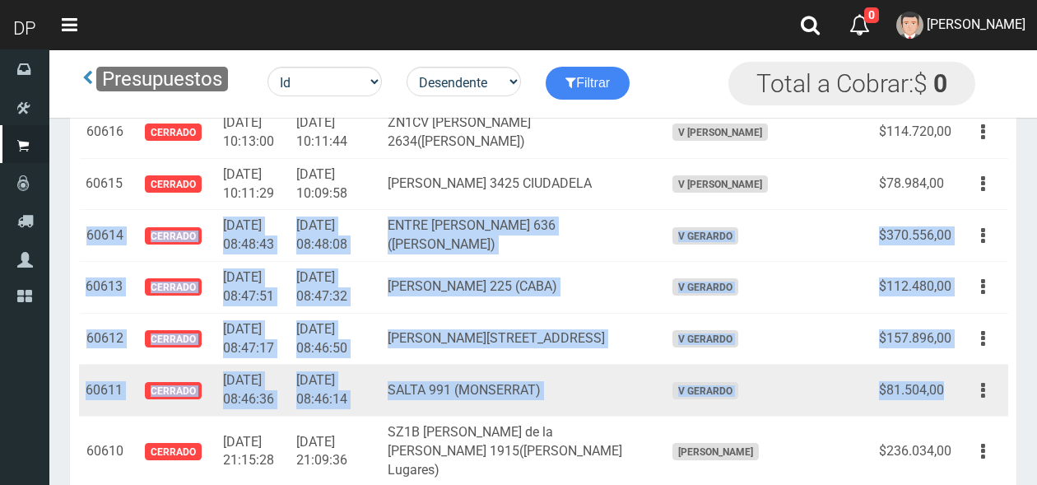
drag, startPoint x: 87, startPoint y: 180, endPoint x: 941, endPoint y: 329, distance: 866.8
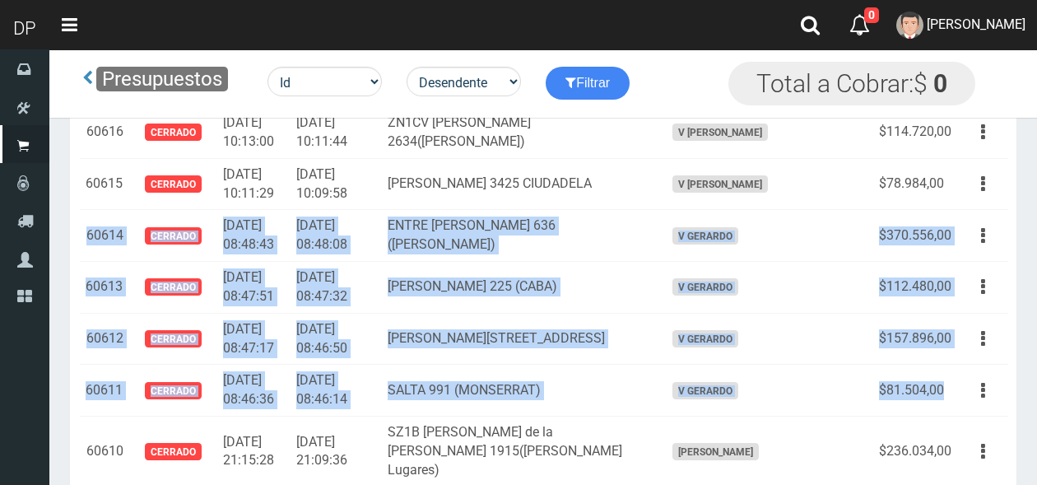
copy tbody "60614 Cerrado [DATE] 08:48:43 [DATE] 08:48:08 ENTRE [PERSON_NAME] 636 ([PERSON_…"
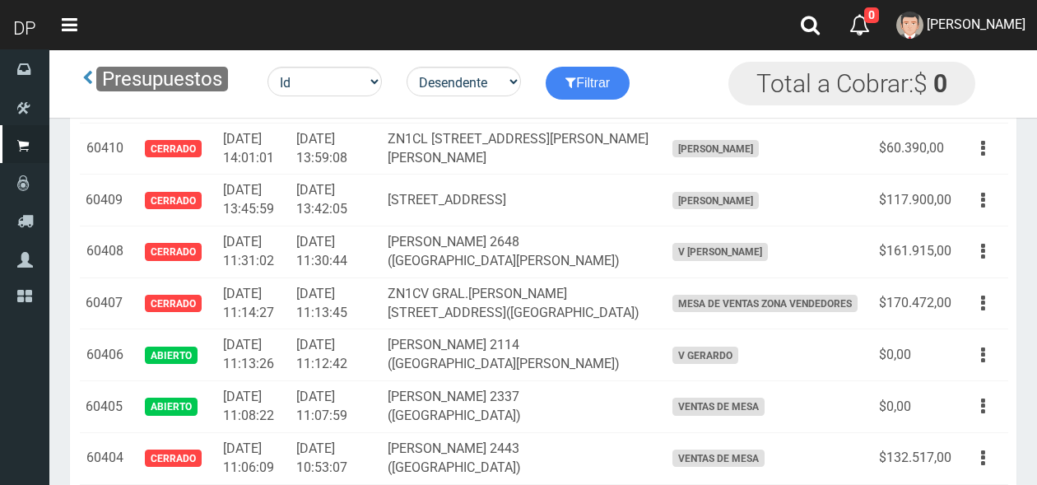
scroll to position [13987, 0]
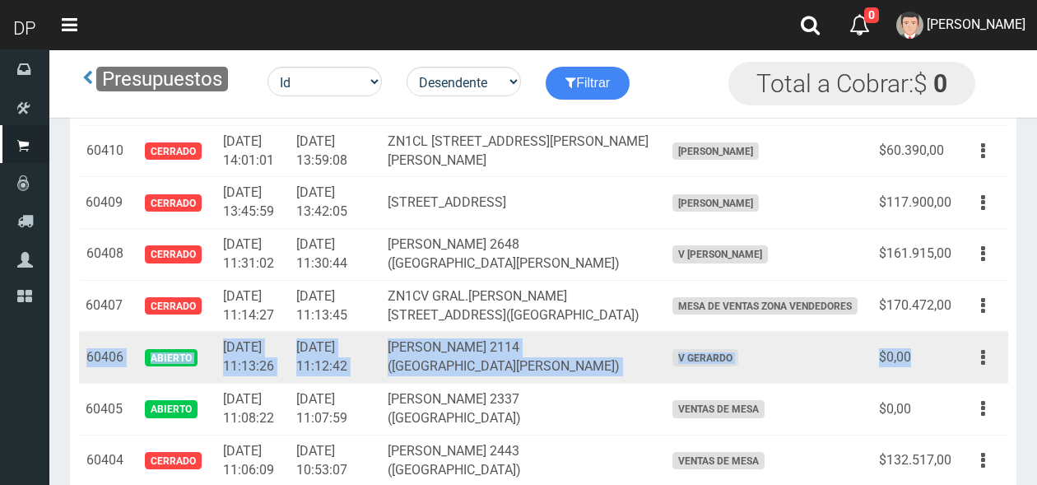
drag, startPoint x: 86, startPoint y: 206, endPoint x: 916, endPoint y: 205, distance: 830.1
click at [916, 332] on tr "60406 Abierto [DATE] 11:13:26 [DATE] 11:12:42 [PERSON_NAME] 2114 (SAN [PERSON_N…" at bounding box center [543, 358] width 929 height 52
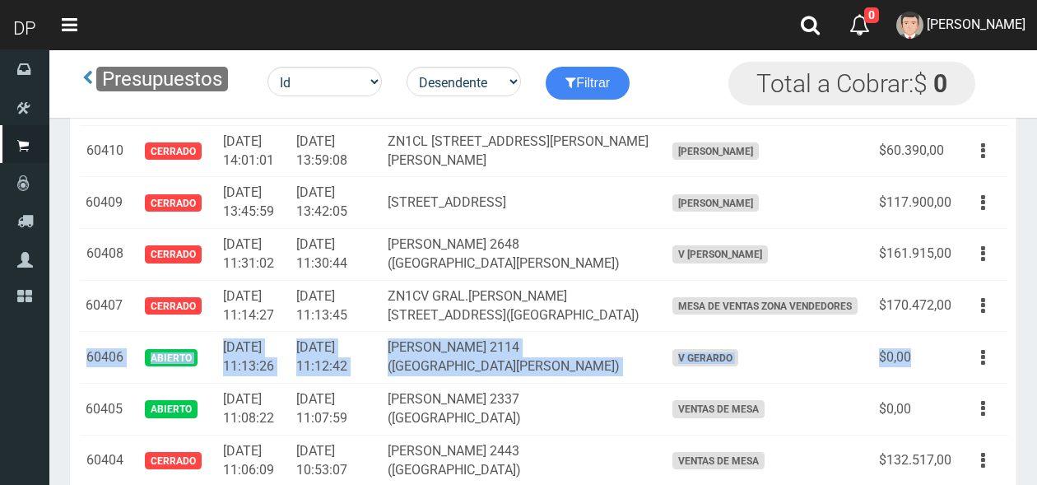
copy tr "60406 Abierto [DATE] 11:13:26 [DATE] 11:12:42 [PERSON_NAME] 2114 (SAN [PERSON_N…"
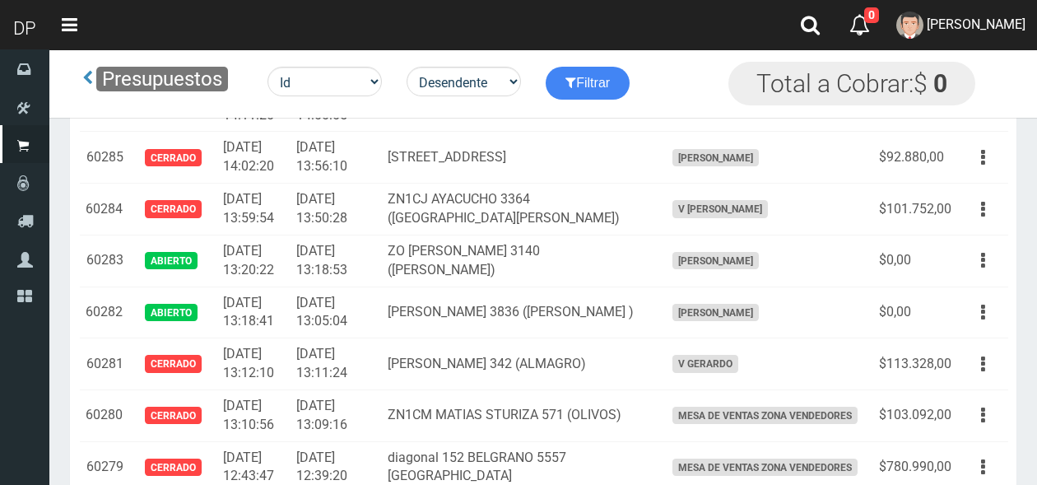
scroll to position [20431, 0]
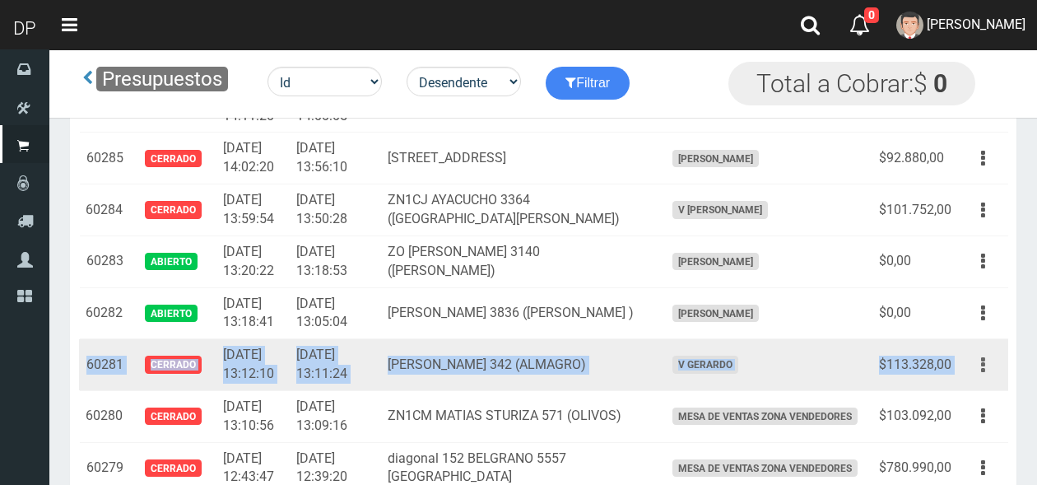
drag, startPoint x: 87, startPoint y: 175, endPoint x: 974, endPoint y: 177, distance: 886.9
click at [974, 339] on tr "60281 Cerrado [DATE] 13:12:10 [DATE] 13:11:24 [PERSON_NAME] 342 (ALMAGRO) V [PE…" at bounding box center [543, 365] width 929 height 52
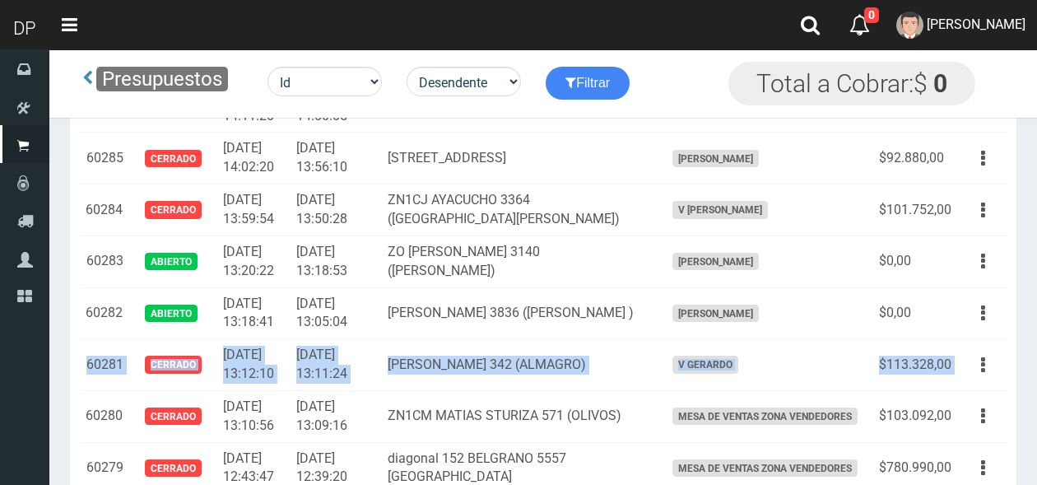
copy tr "60281 Cerrado [DATE] 13:12:10 [DATE] 13:11:24 [PERSON_NAME] 342 (ALMAGRO) V [PE…"
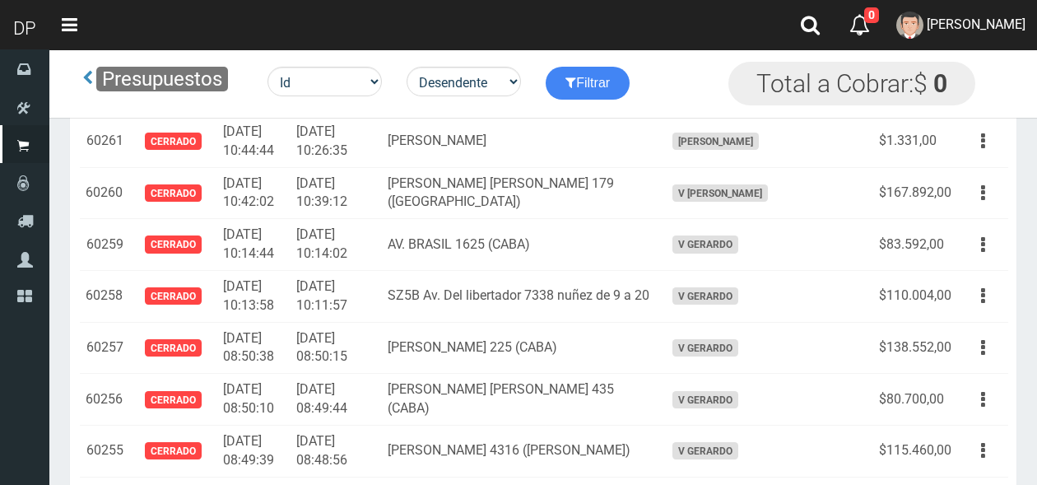
scroll to position [21793, 0]
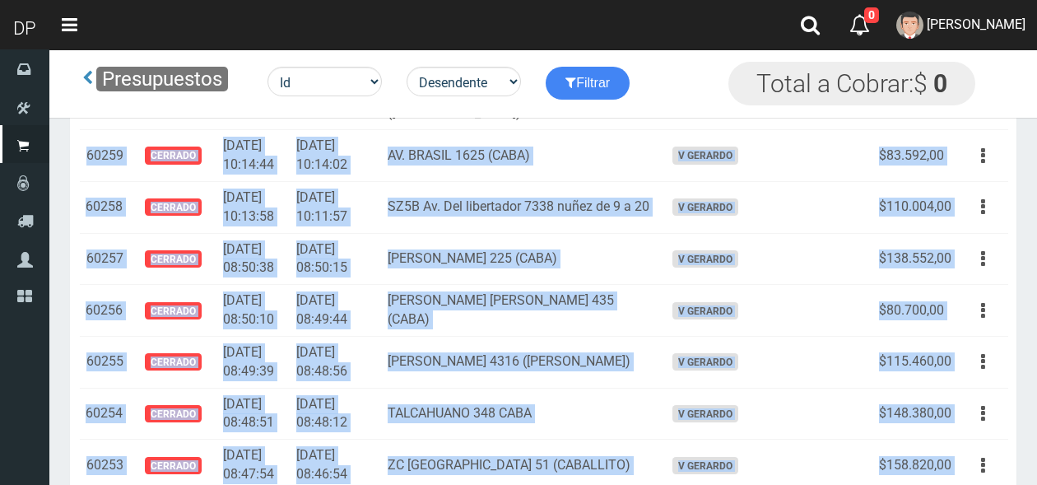
drag, startPoint x: 85, startPoint y: 180, endPoint x: 955, endPoint y: 324, distance: 882.2
copy tbody "55834 Loremip 3618-87-16 95:19:76 6283-54-69 25:18:30 DO. SITAME 0142 (CONS) A …"
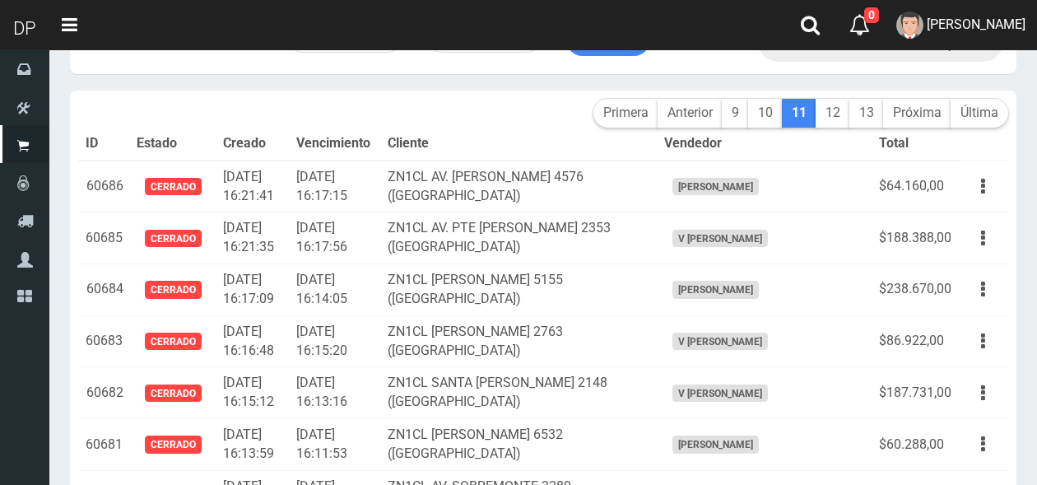
scroll to position [0, 0]
